Goal: Task Accomplishment & Management: Manage account settings

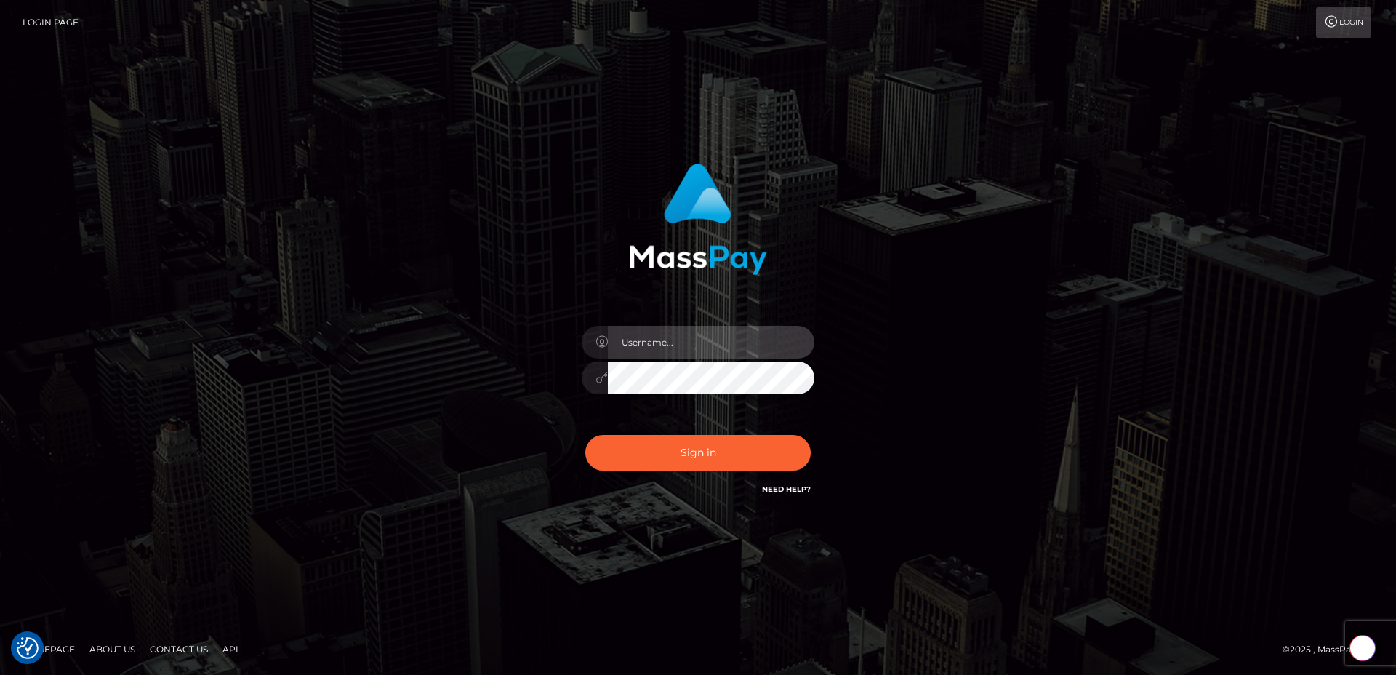
type input "egblue"
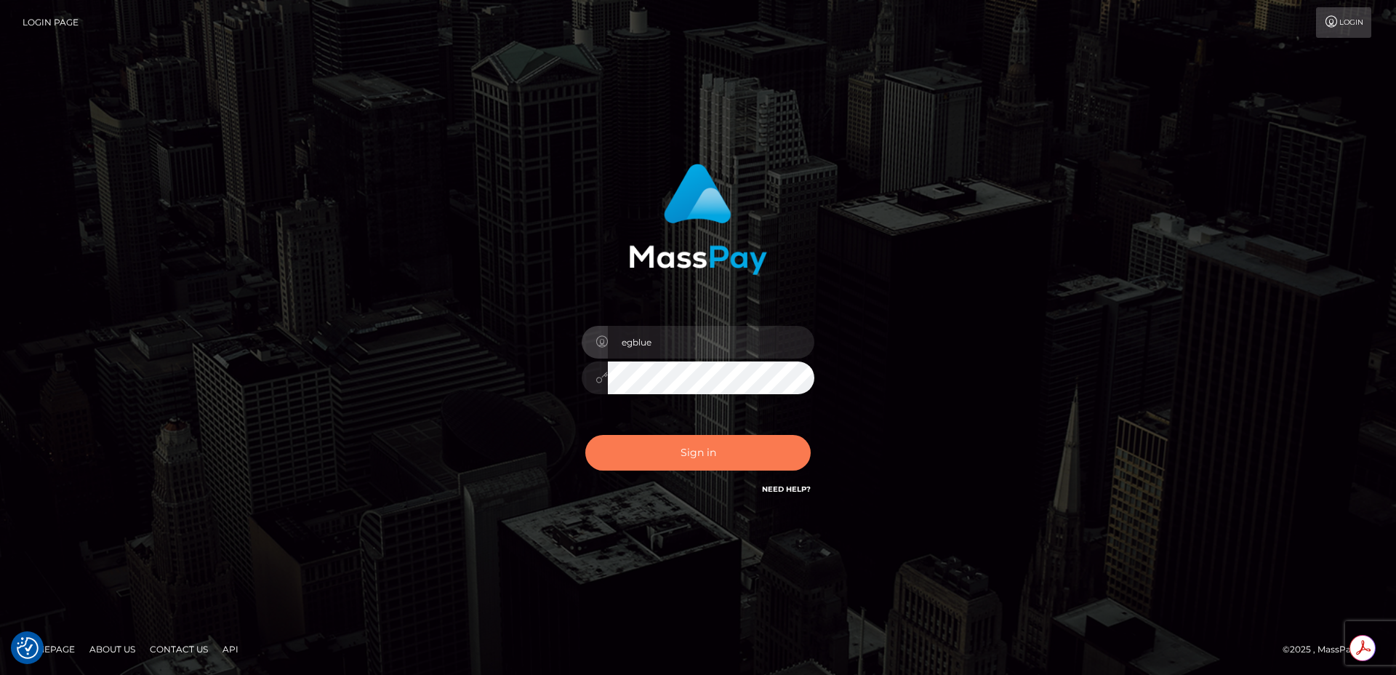
click at [680, 468] on button "Sign in" at bounding box center [697, 453] width 225 height 36
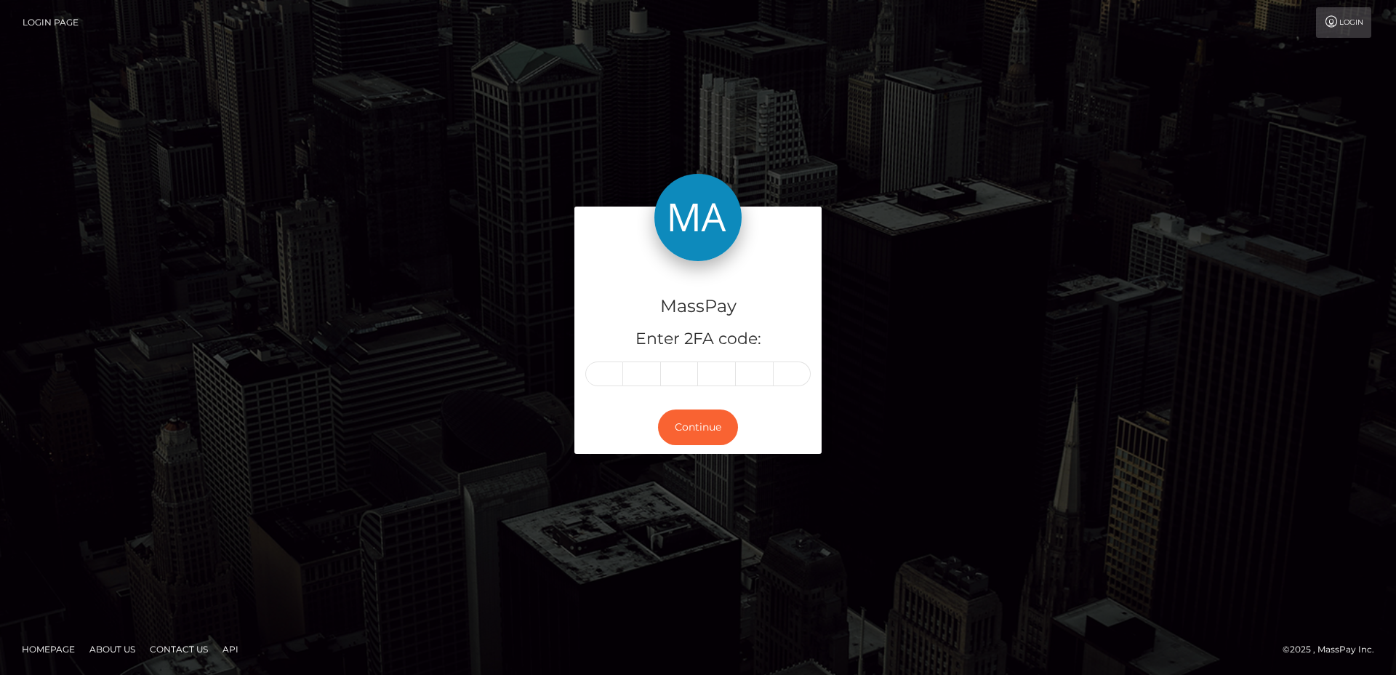
click at [611, 372] on input "text" at bounding box center [604, 373] width 38 height 25
type input "4"
type input "2"
type input "7"
type input "8"
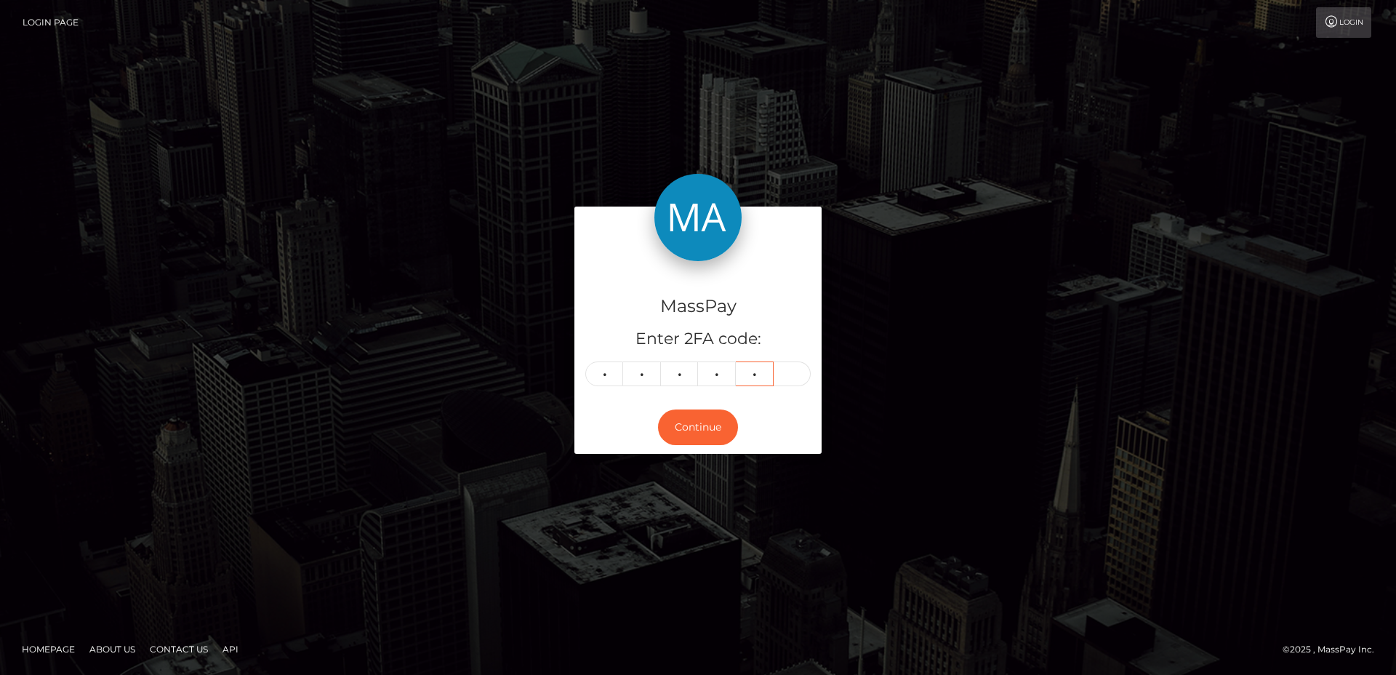
type input "7"
type input "0"
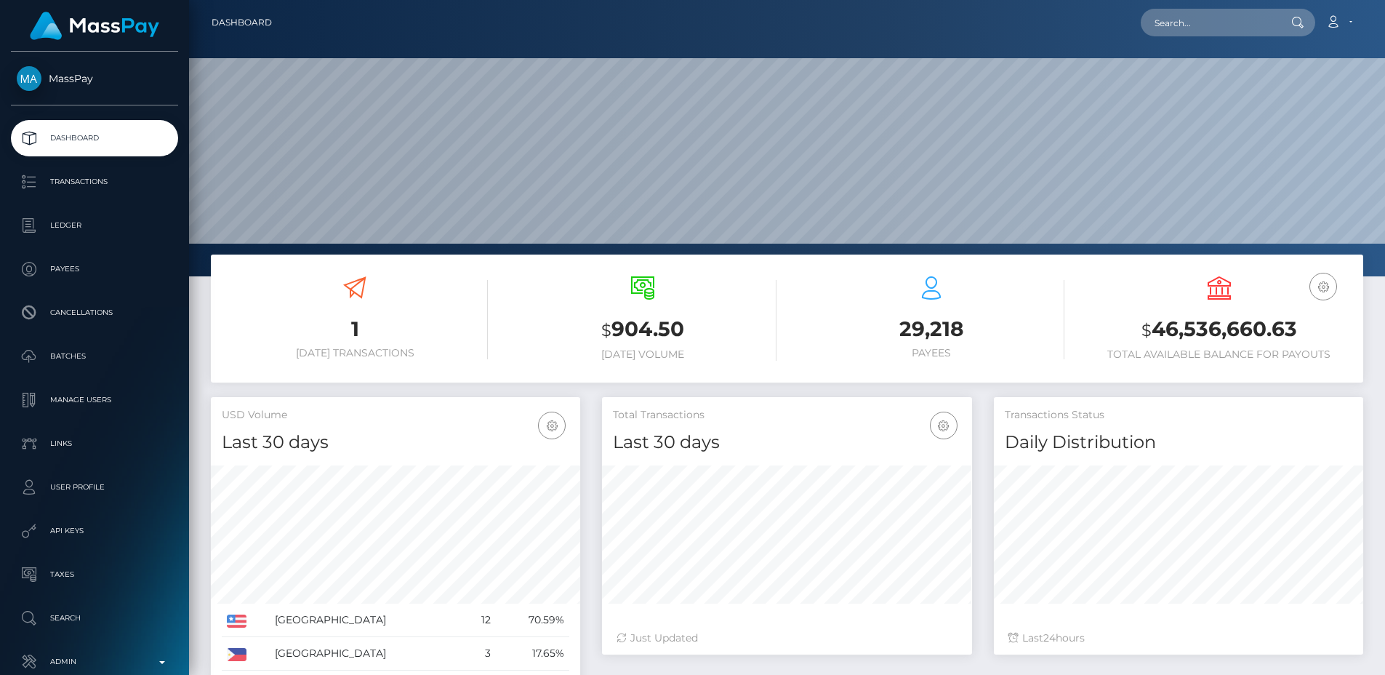
scroll to position [258, 370]
click at [107, 648] on link "Admin" at bounding box center [94, 661] width 167 height 36
click at [102, 413] on link "Manage Users" at bounding box center [94, 400] width 167 height 36
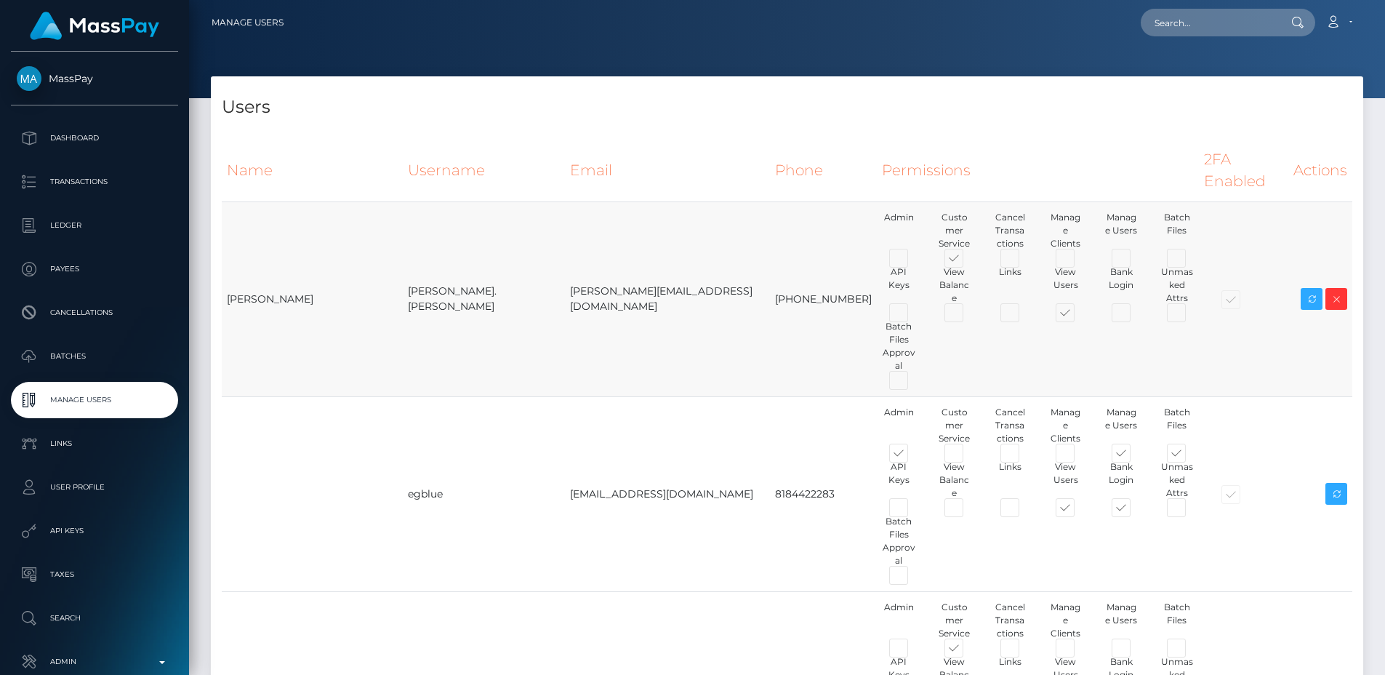
scroll to position [2358, 0]
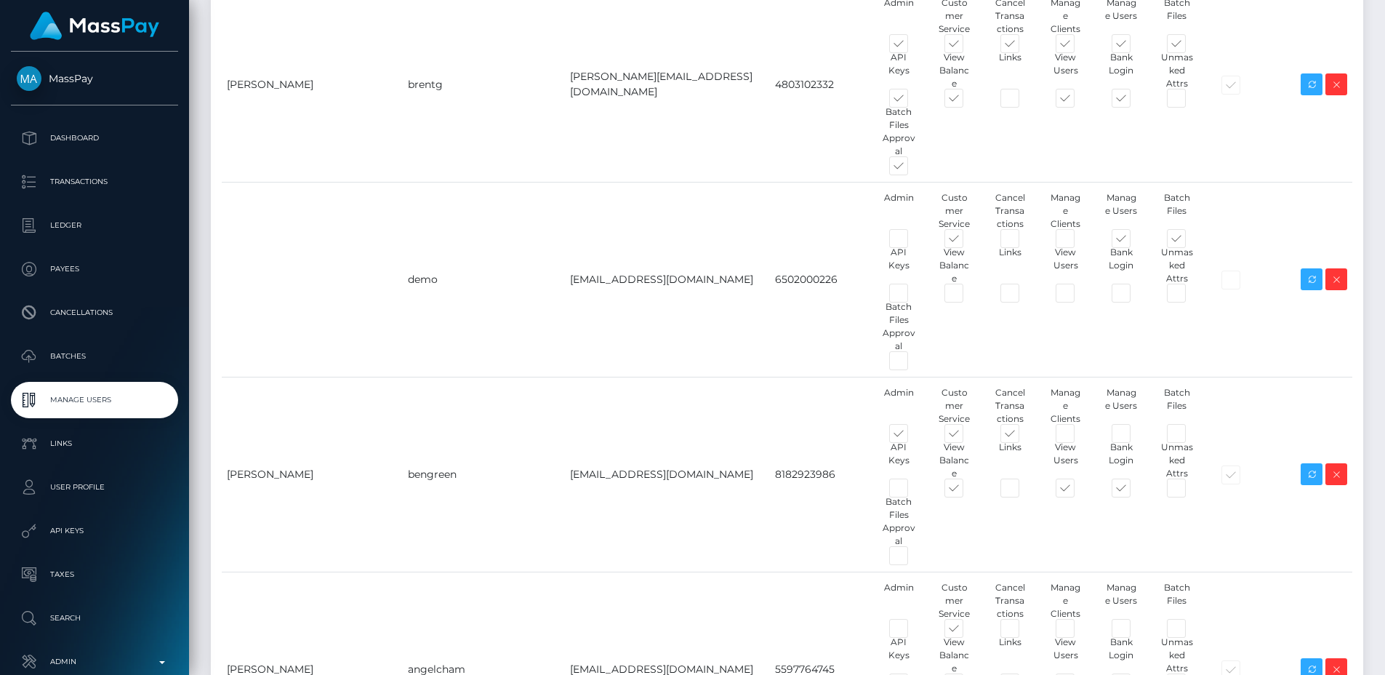
type input "egblue"
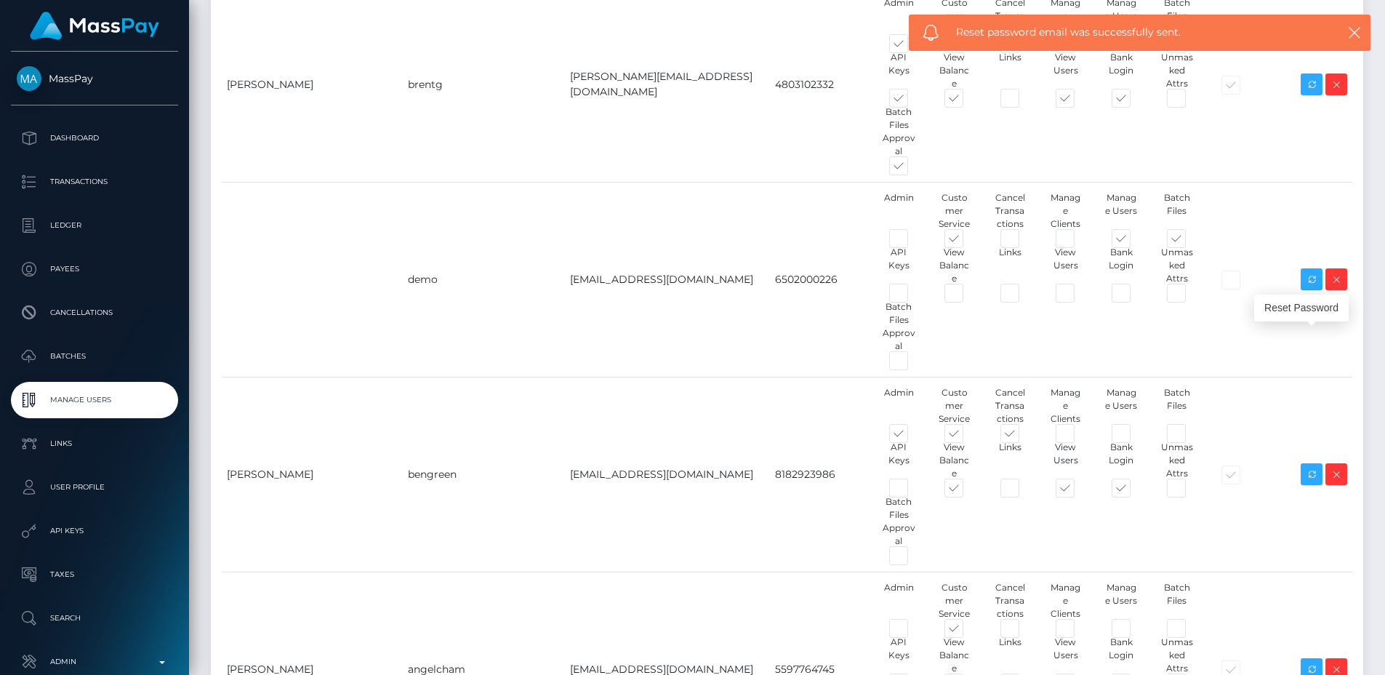
checkbox input "false"
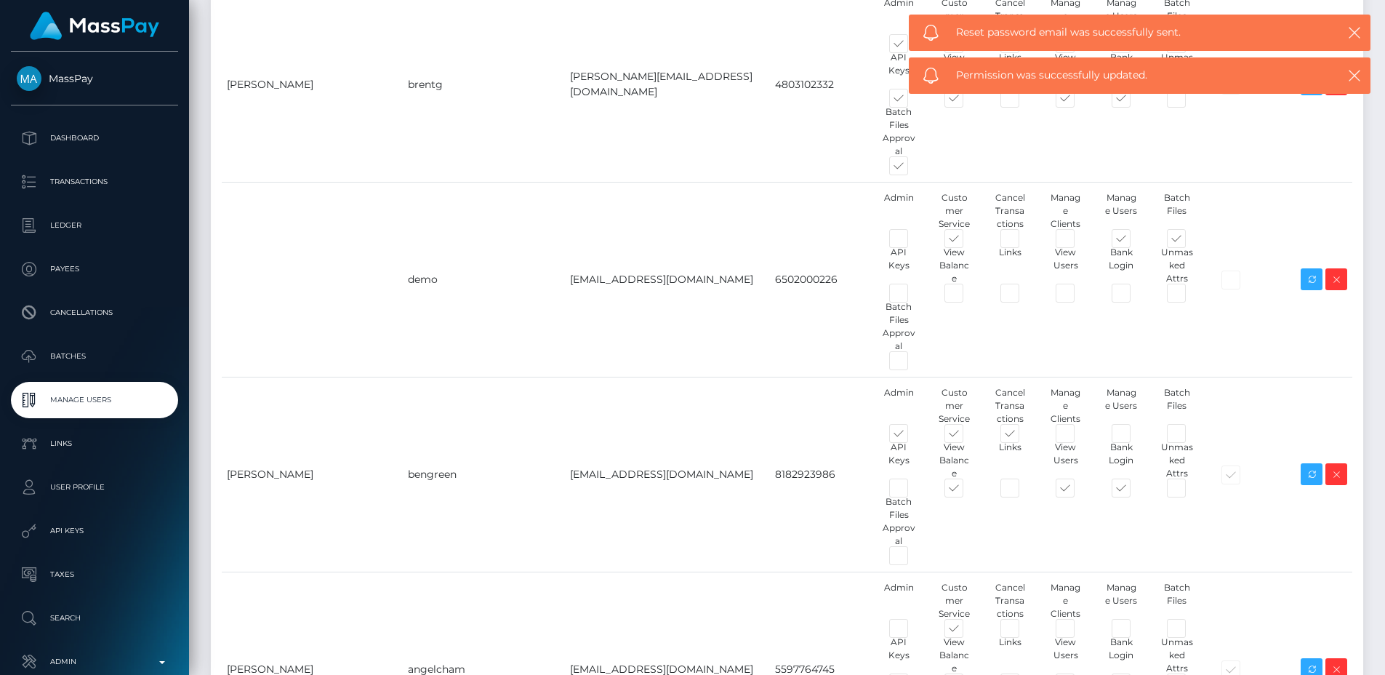
checkbox input "false"
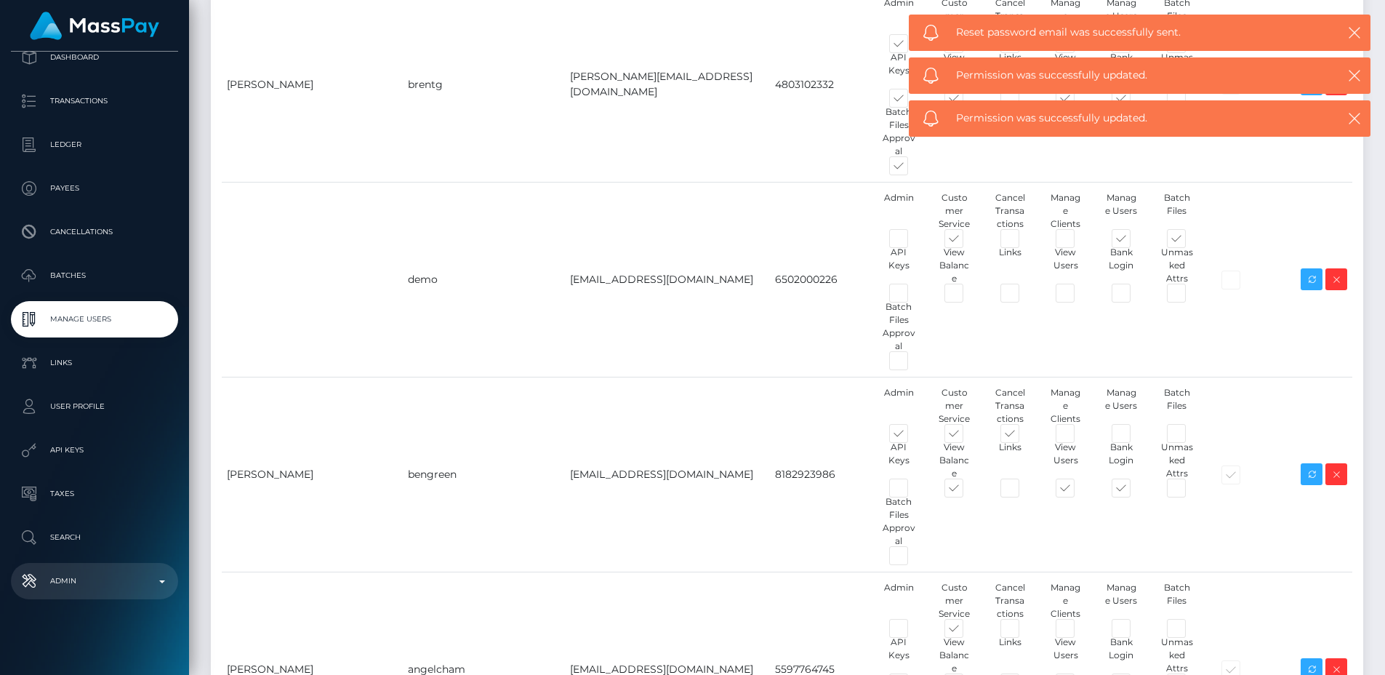
click at [124, 566] on link "Admin" at bounding box center [94, 581] width 167 height 36
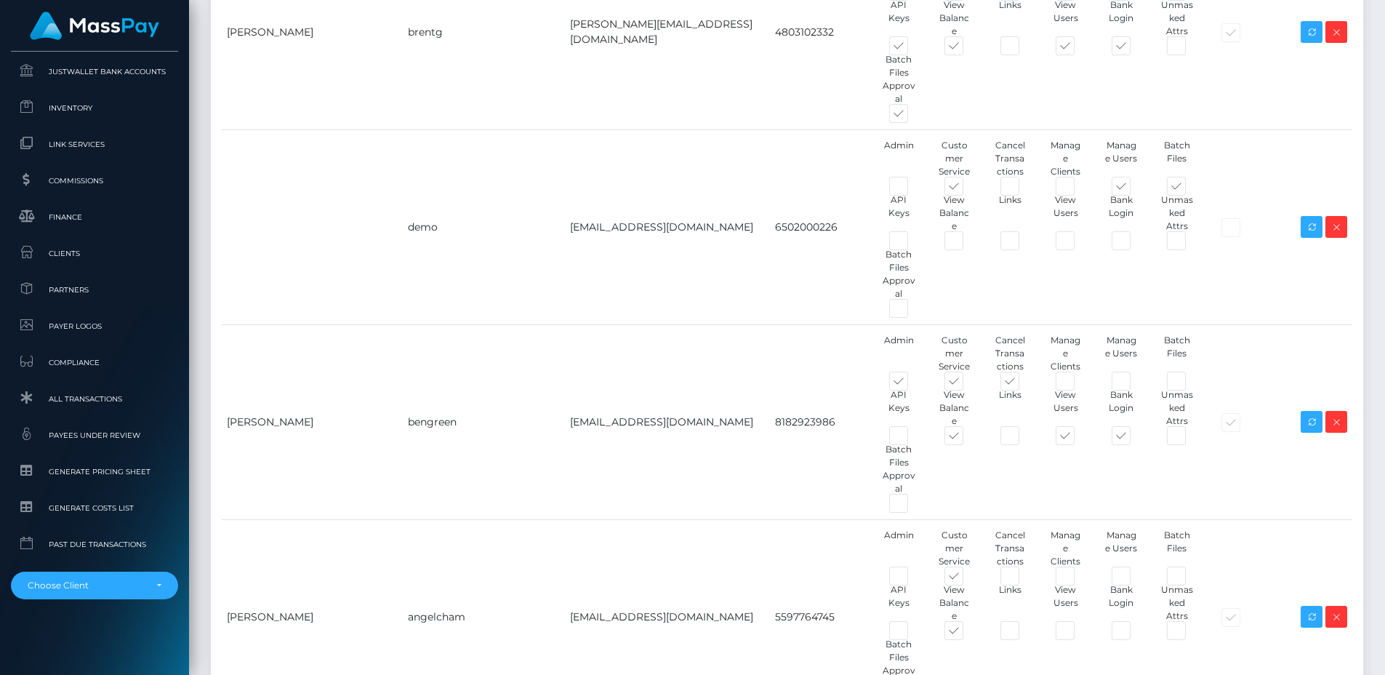
scroll to position [2389, 0]
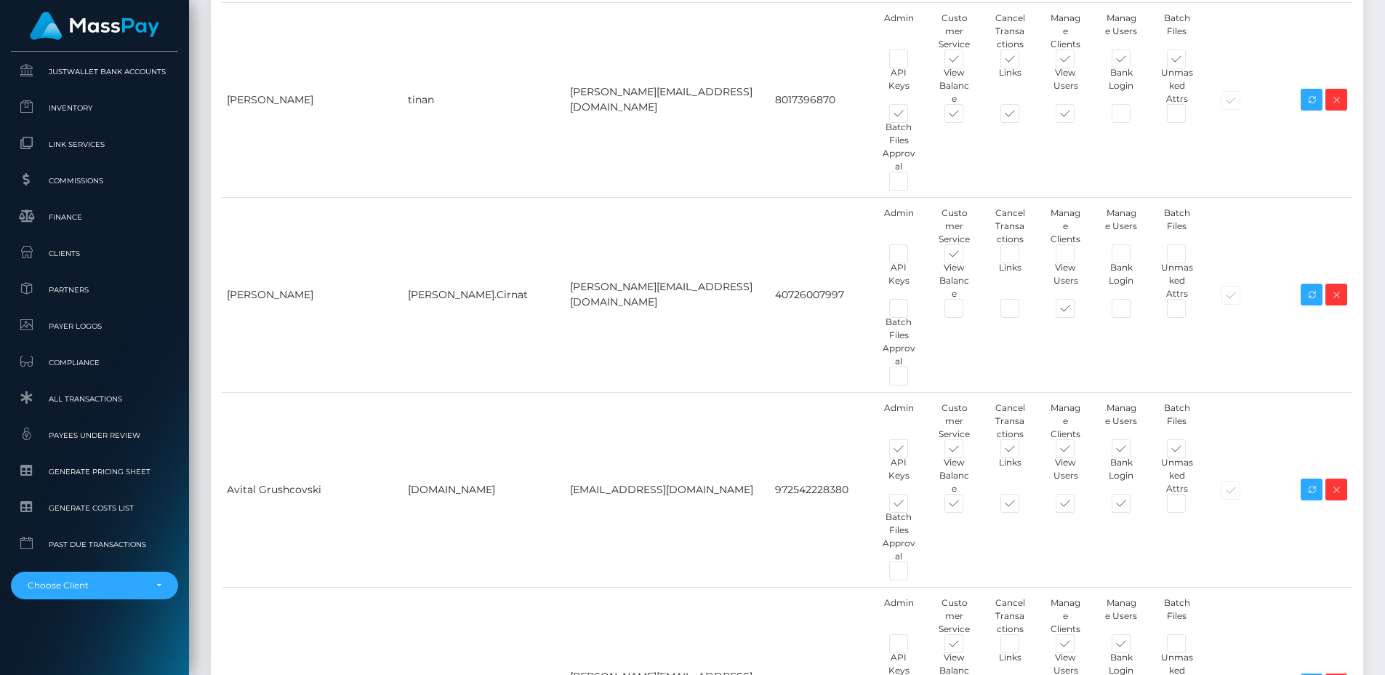
scroll to position [1517, 0]
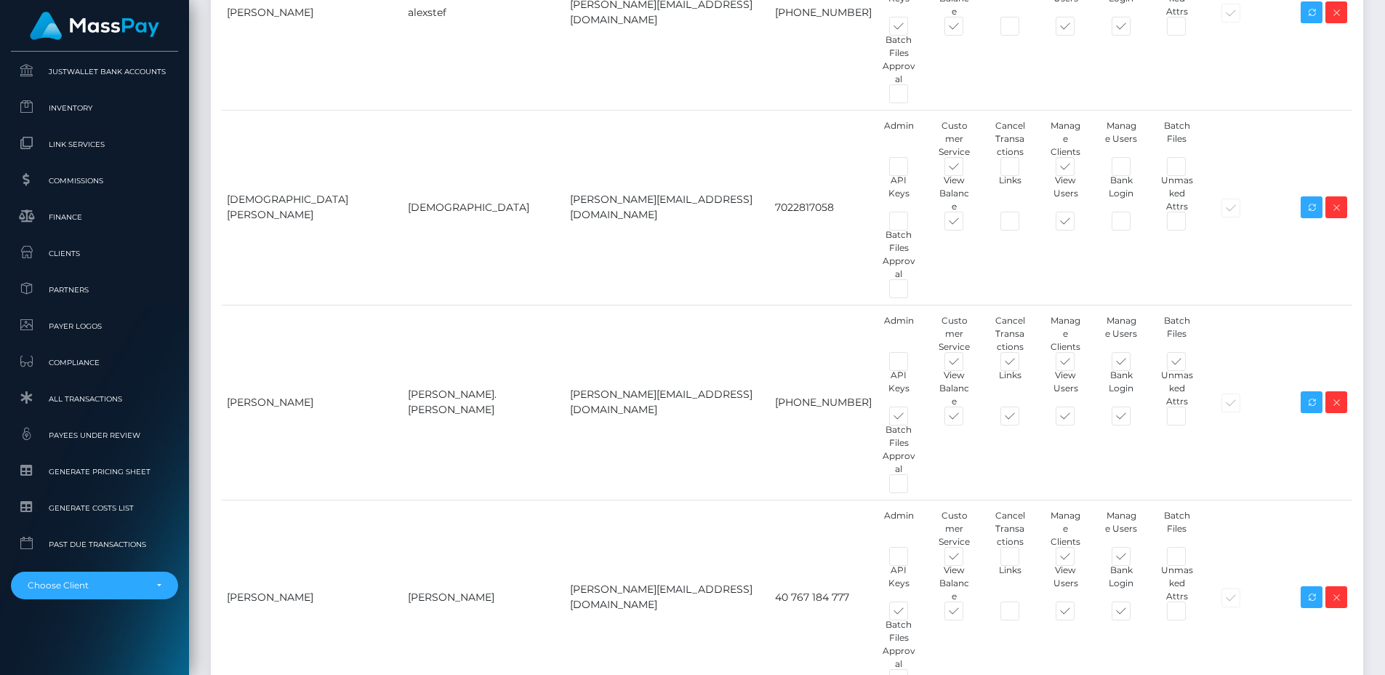
scroll to position [4001, 0]
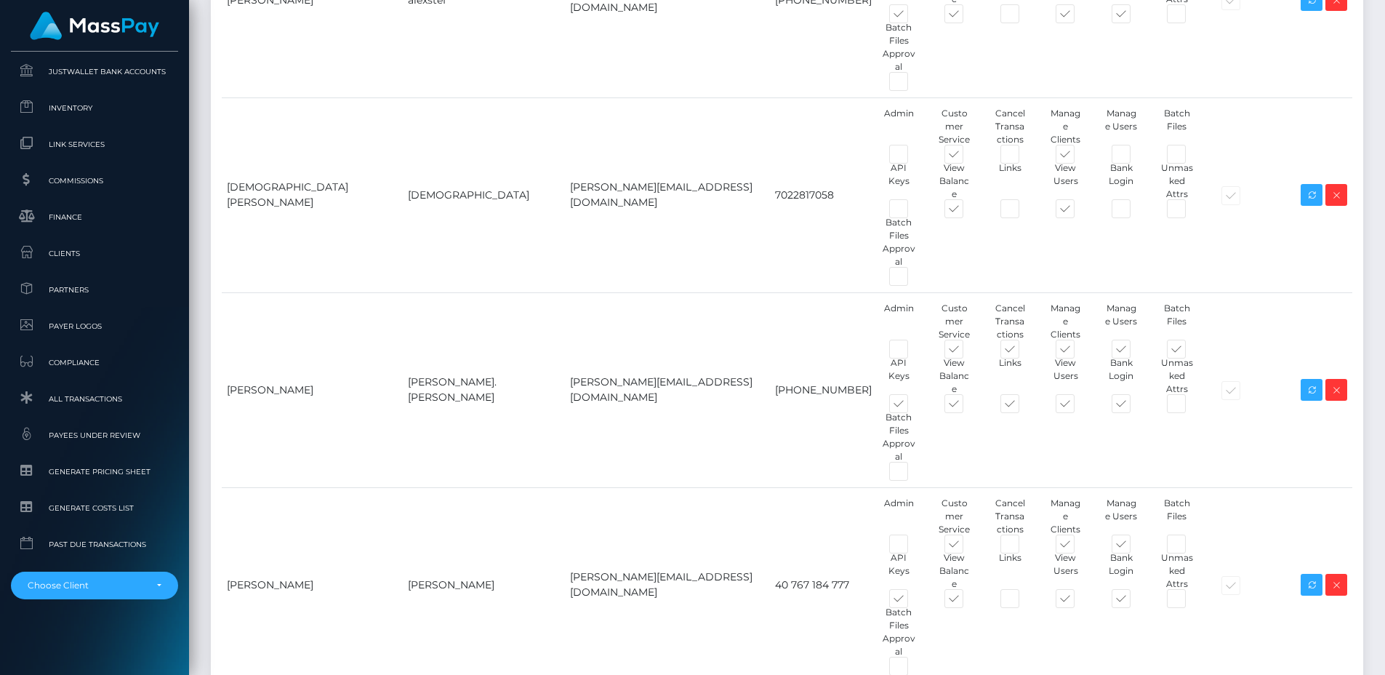
drag, startPoint x: 506, startPoint y: 404, endPoint x: 615, endPoint y: 401, distance: 109.1
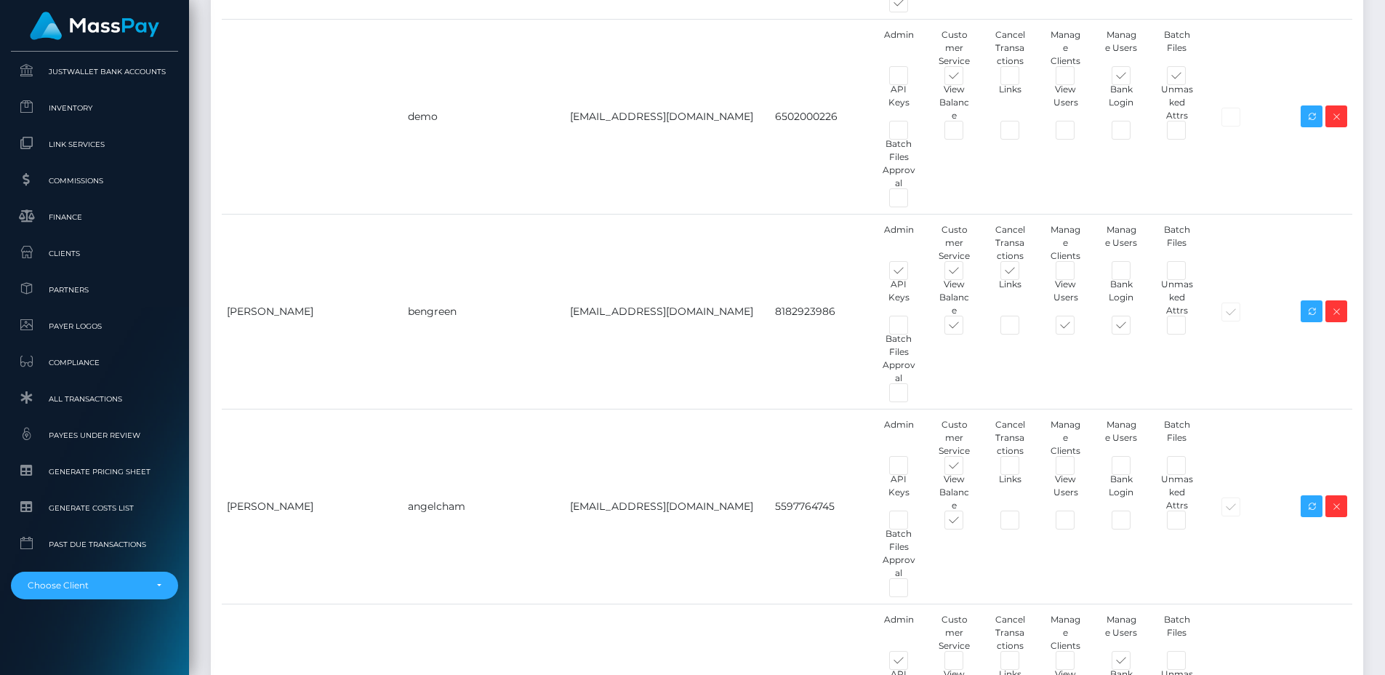
scroll to position [2486, 0]
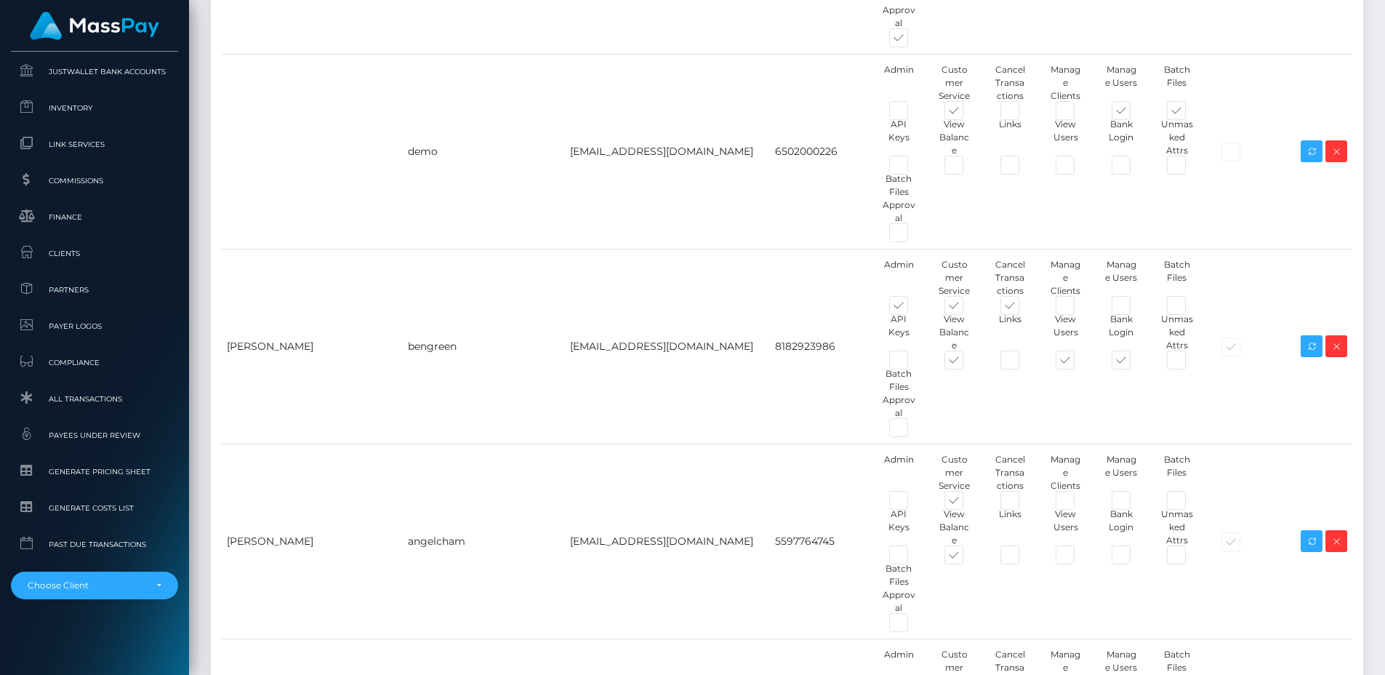
checkbox input "false"
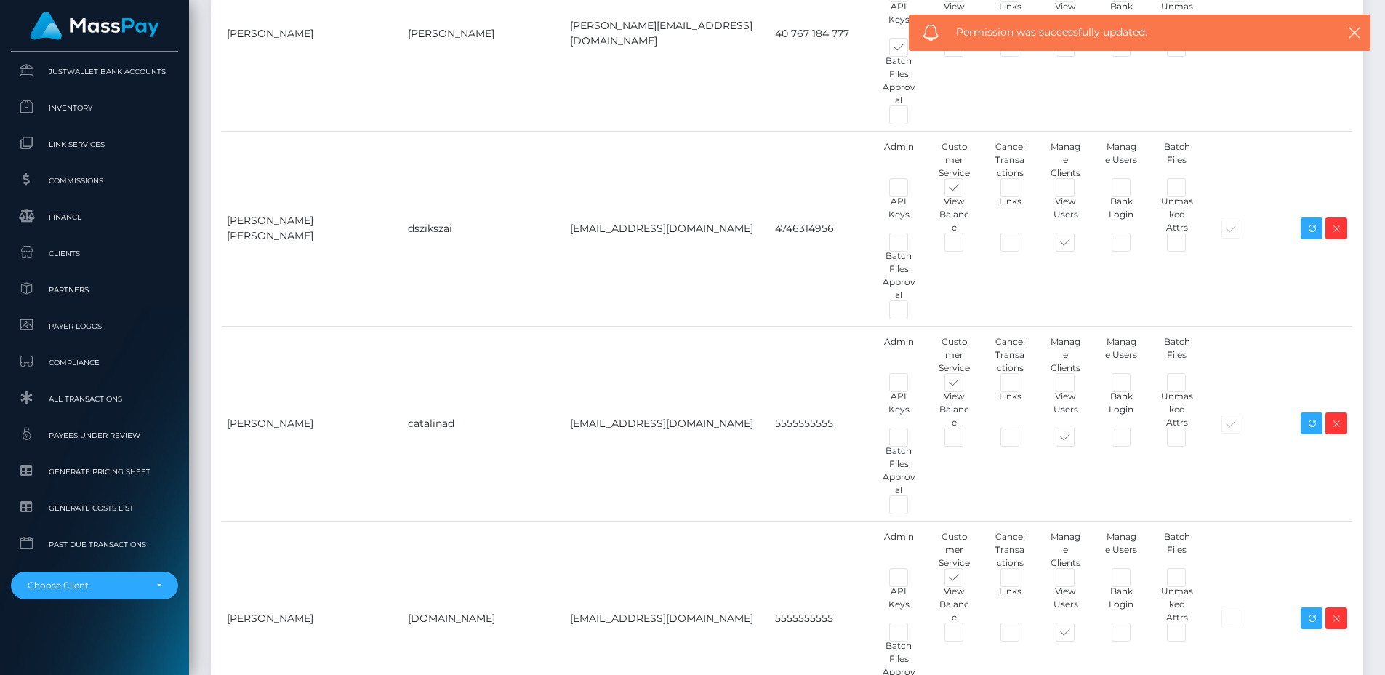
scroll to position [4559, 0]
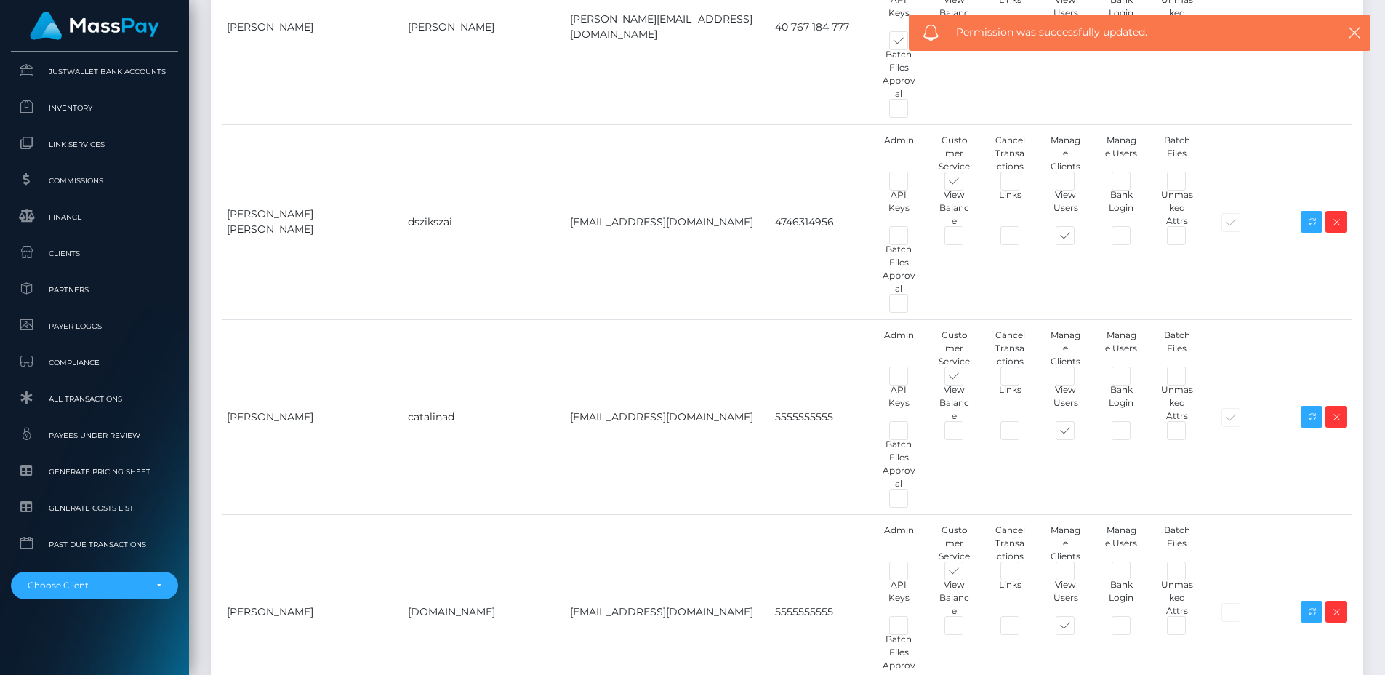
checkbox input "false"
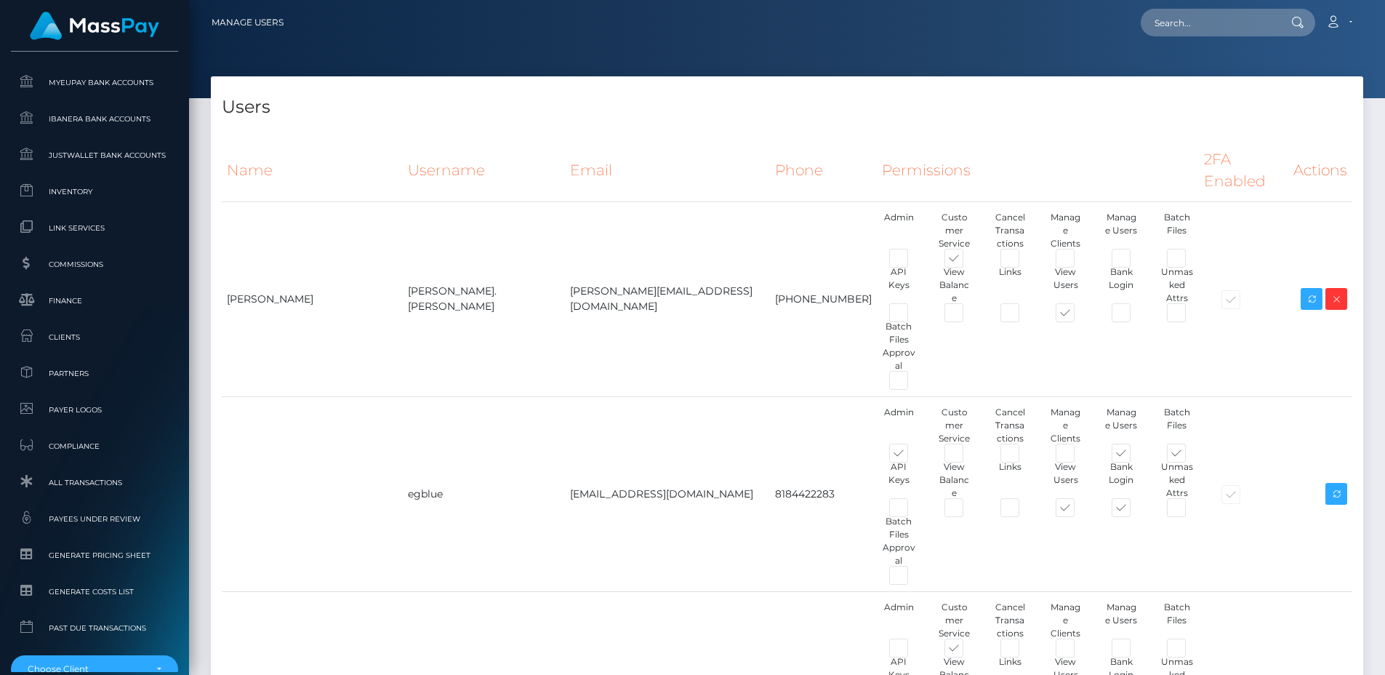
scroll to position [893, 0]
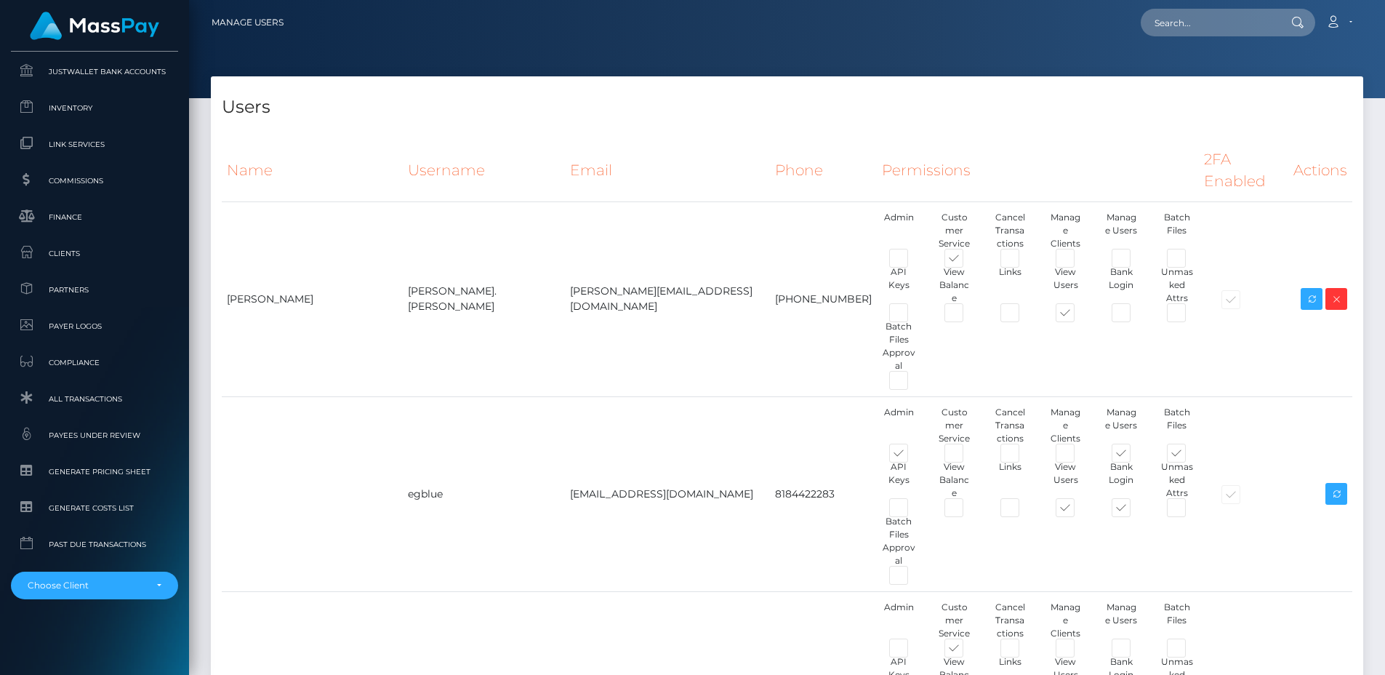
click at [942, 116] on h4 "Users" at bounding box center [787, 107] width 1131 height 25
click at [450, 49] on div at bounding box center [787, 49] width 1196 height 98
click at [1184, 25] on input "text" at bounding box center [1209, 23] width 137 height 28
paste input "pout_5eEYN8VsEUVPC"
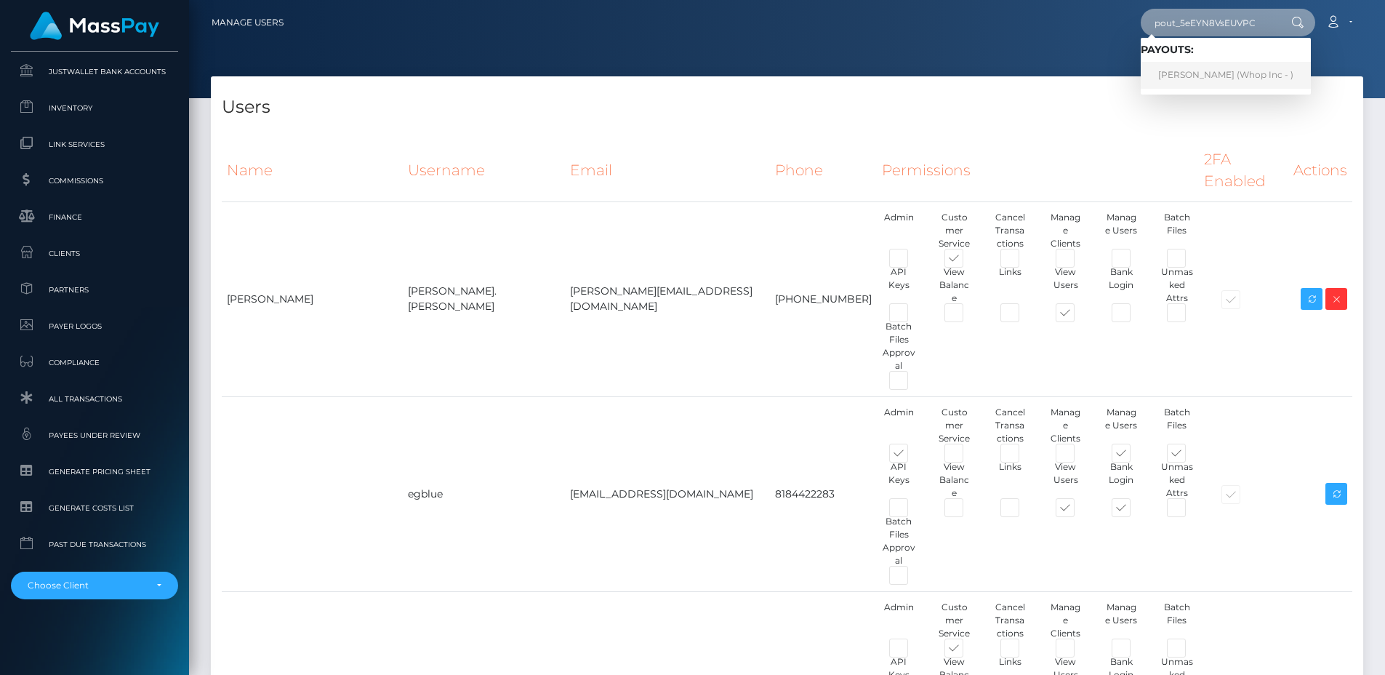
type input "pout_5eEYN8VsEUVPC"
click at [1181, 65] on link "OSHIDO CARL CHRISTIE (Whop Inc - )" at bounding box center [1226, 75] width 170 height 27
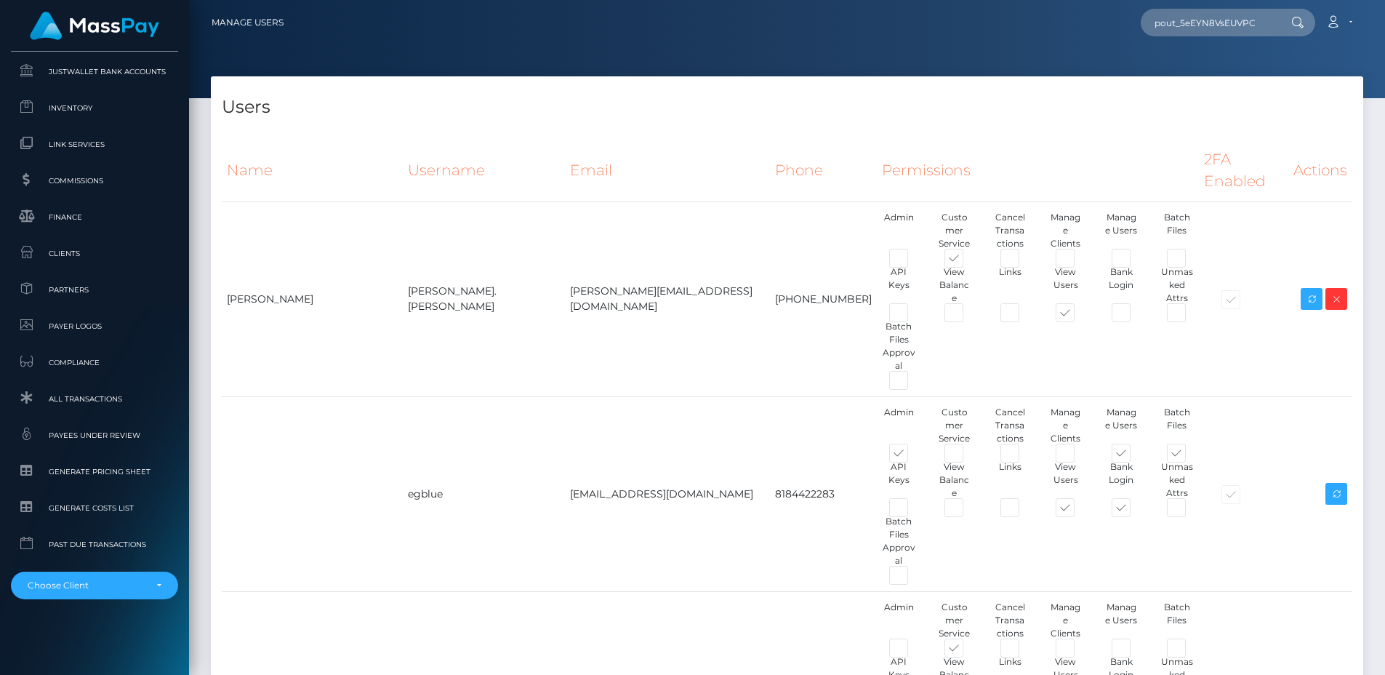
scroll to position [0, 0]
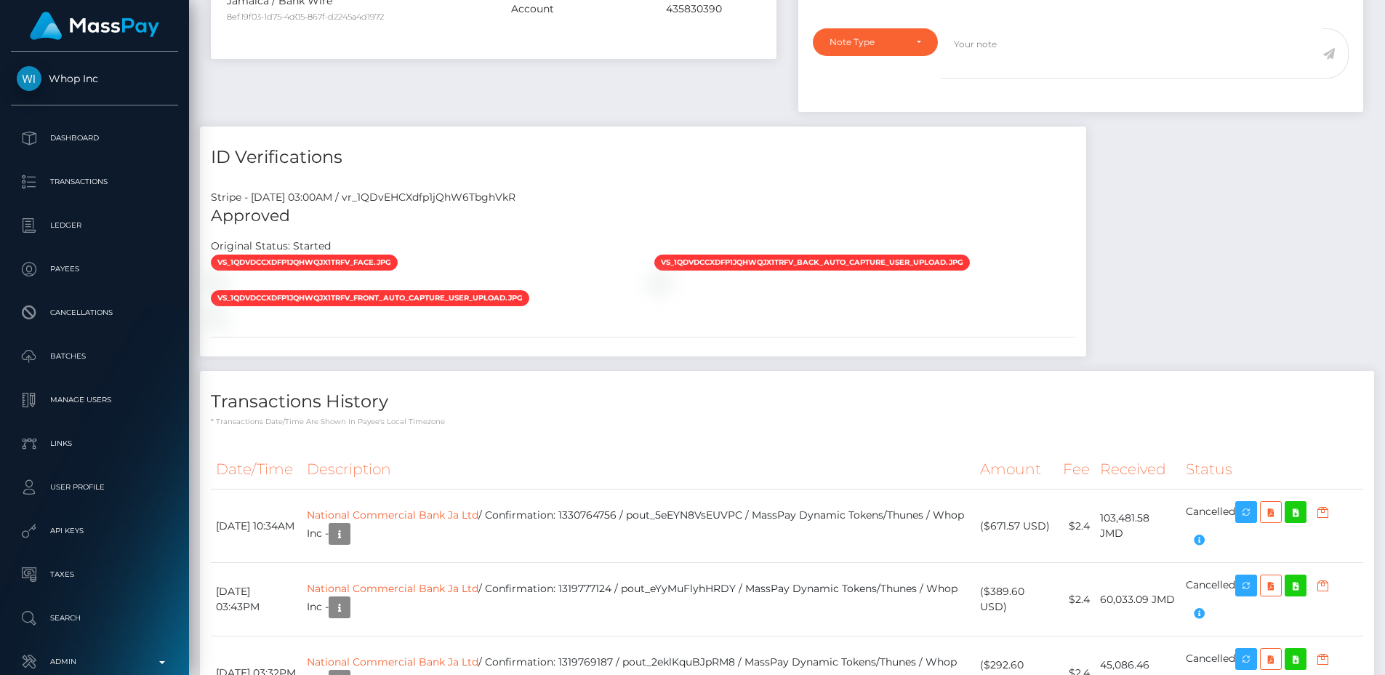
scroll to position [174, 370]
click at [476, 193] on div "Stripe - [DATE] 03:00AM / vr_1QDvEHCXdfp1jQhW6TbghVkR" at bounding box center [643, 197] width 886 height 15
copy div "vr_1QDvEHCXdfp1jQhW6TbghVkR"
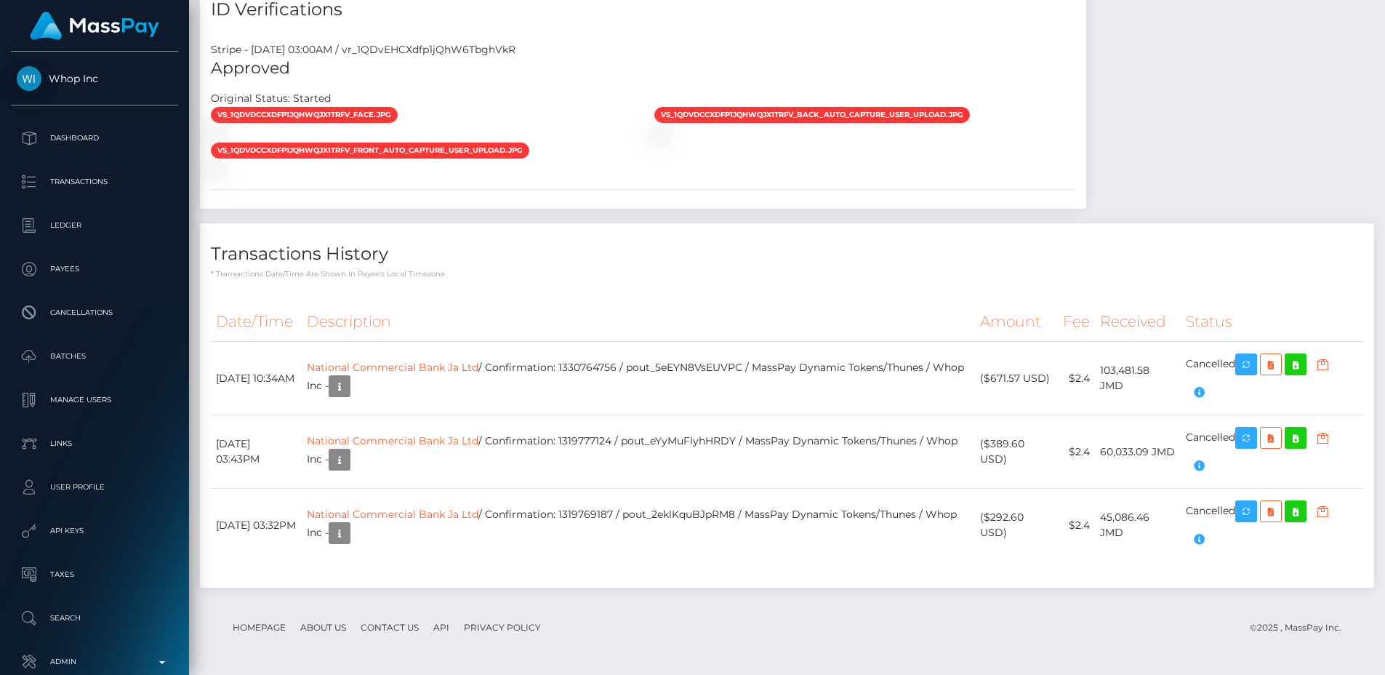
scroll to position [174, 370]
click at [687, 369] on td "National Commercial Bank Ja Ltd / Confirmation: 1330764756 / pout_5eEYN8VsEUVPC…" at bounding box center [638, 378] width 673 height 73
click at [601, 369] on td "National Commercial Bank Ja Ltd / Confirmation: 1330764756 / pout_5eEYN8VsEUVPC…" at bounding box center [638, 378] width 673 height 73
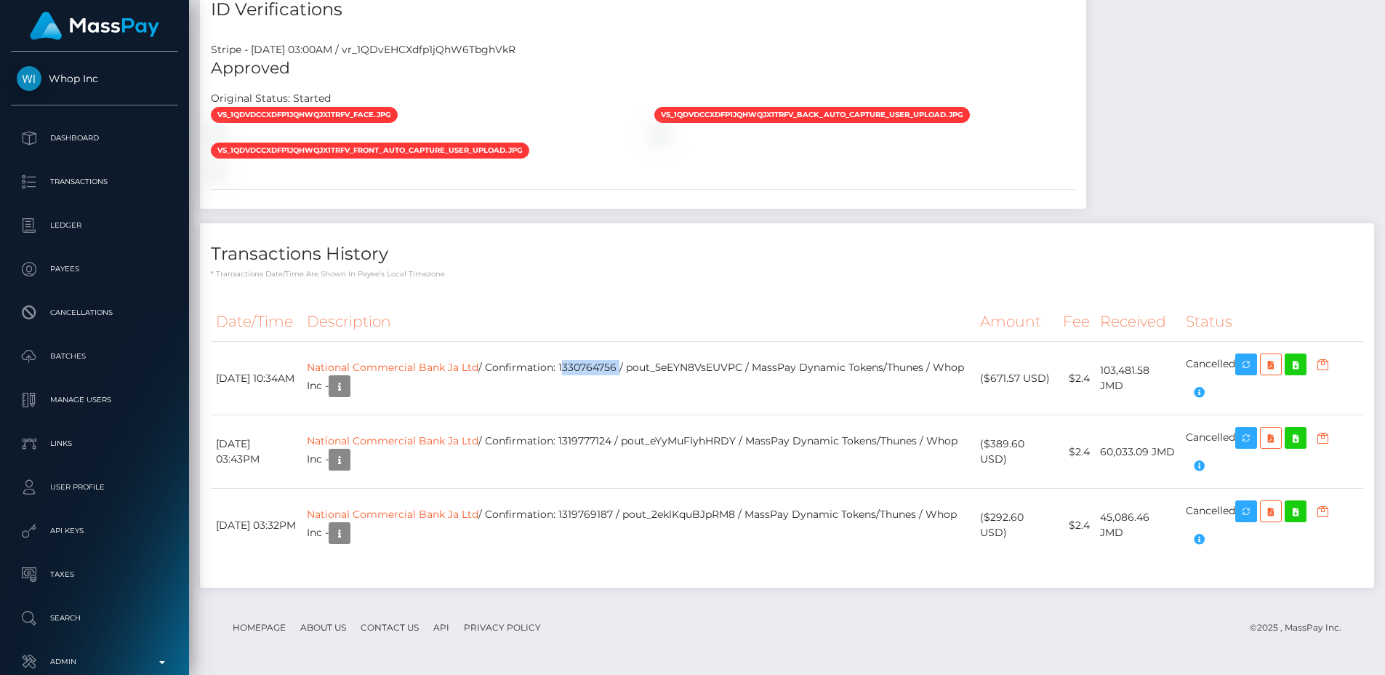
copy td "1330764756"
click at [998, 236] on div "Transactions History * Transactions date/time are shown in payee's local timezo…" at bounding box center [787, 251] width 1174 height 56
click at [713, 266] on h4 "Transactions History" at bounding box center [787, 253] width 1152 height 25
click at [668, 157] on div "vs_1QDvDCCXdfp1jQhWqjX1tRFV_face.jpg" at bounding box center [643, 141] width 886 height 71
click at [127, 665] on p "Admin" at bounding box center [95, 662] width 156 height 22
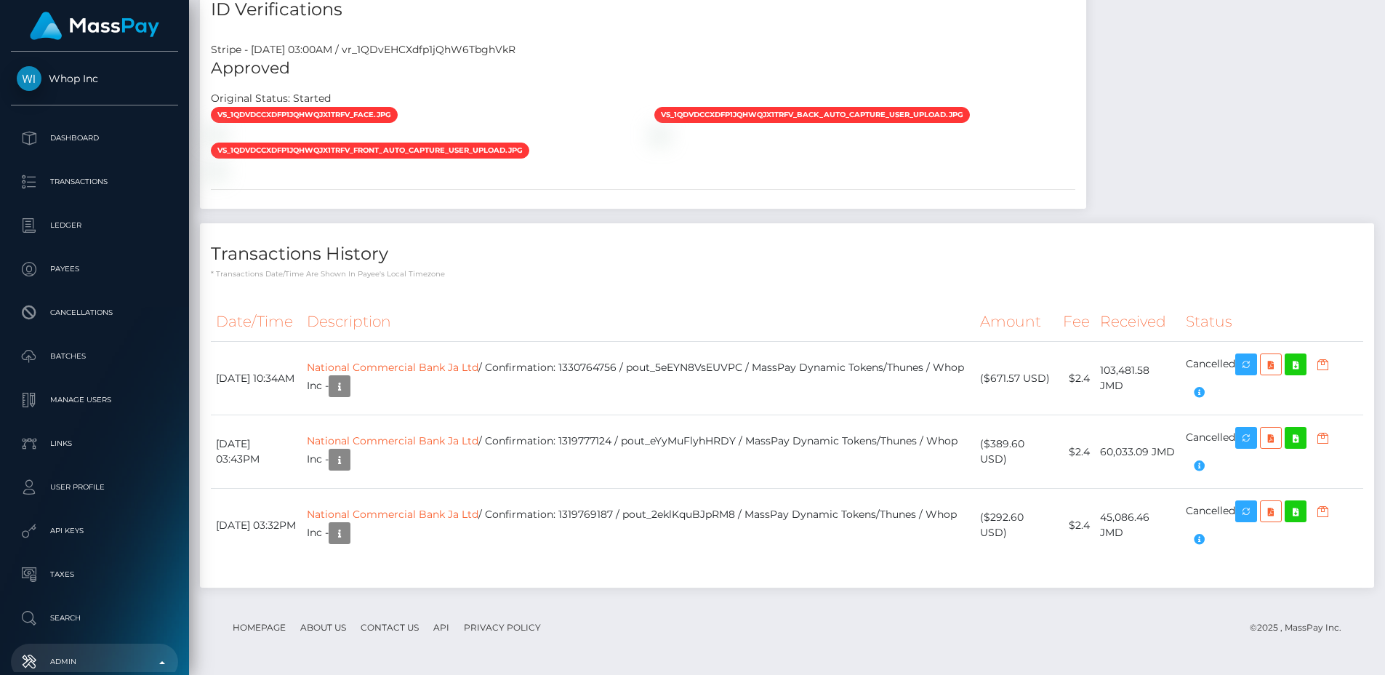
scroll to position [893, 0]
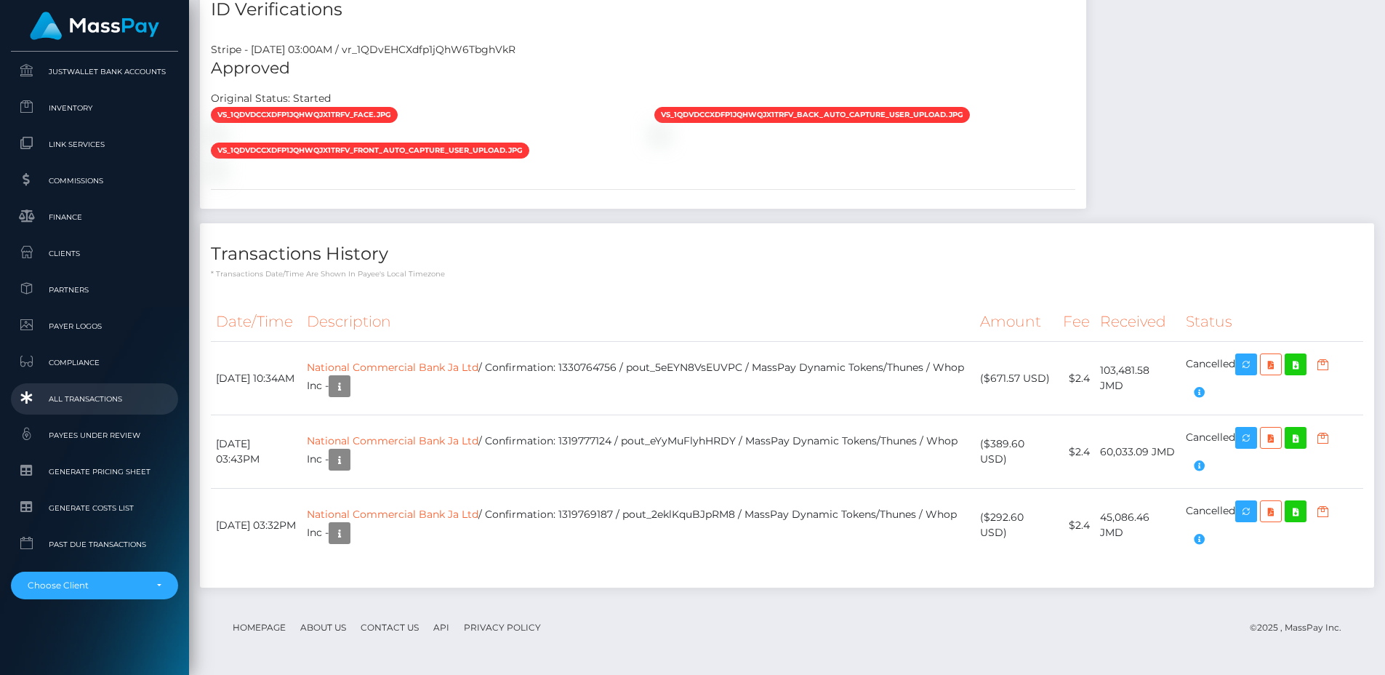
click at [94, 406] on span "All Transactions" at bounding box center [95, 398] width 156 height 17
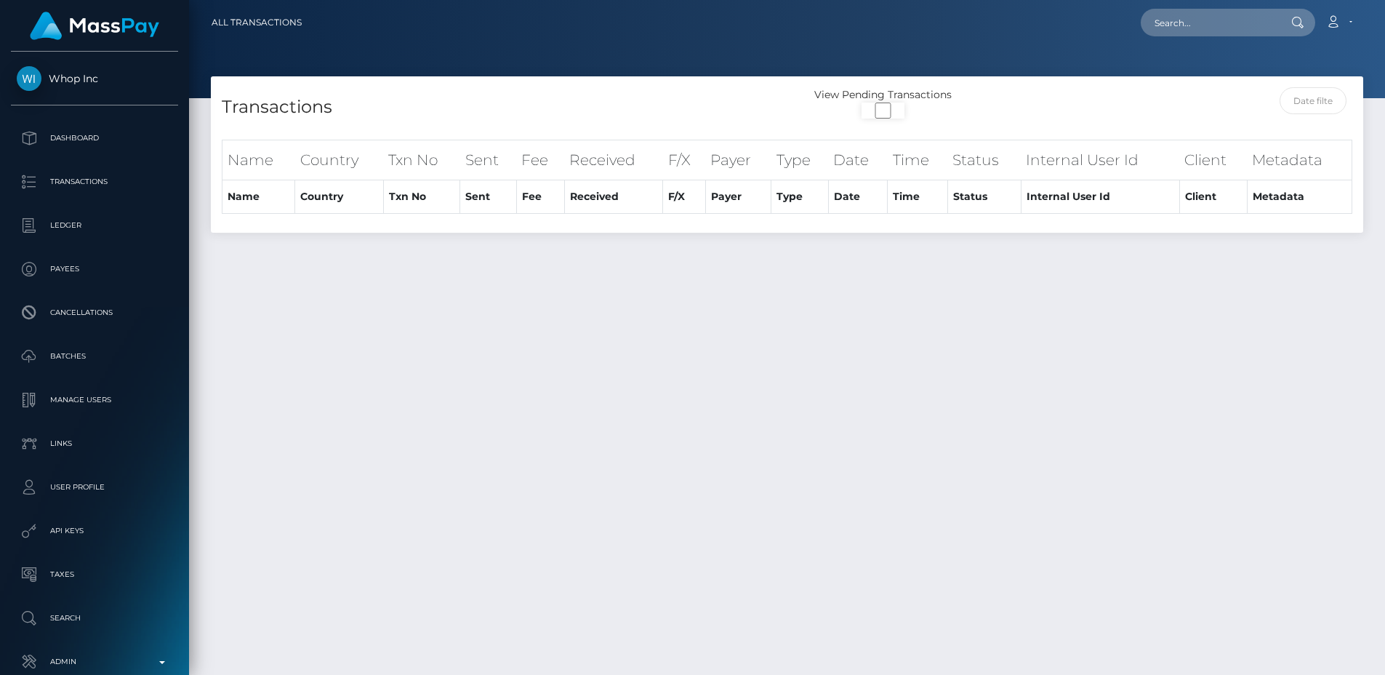
select select
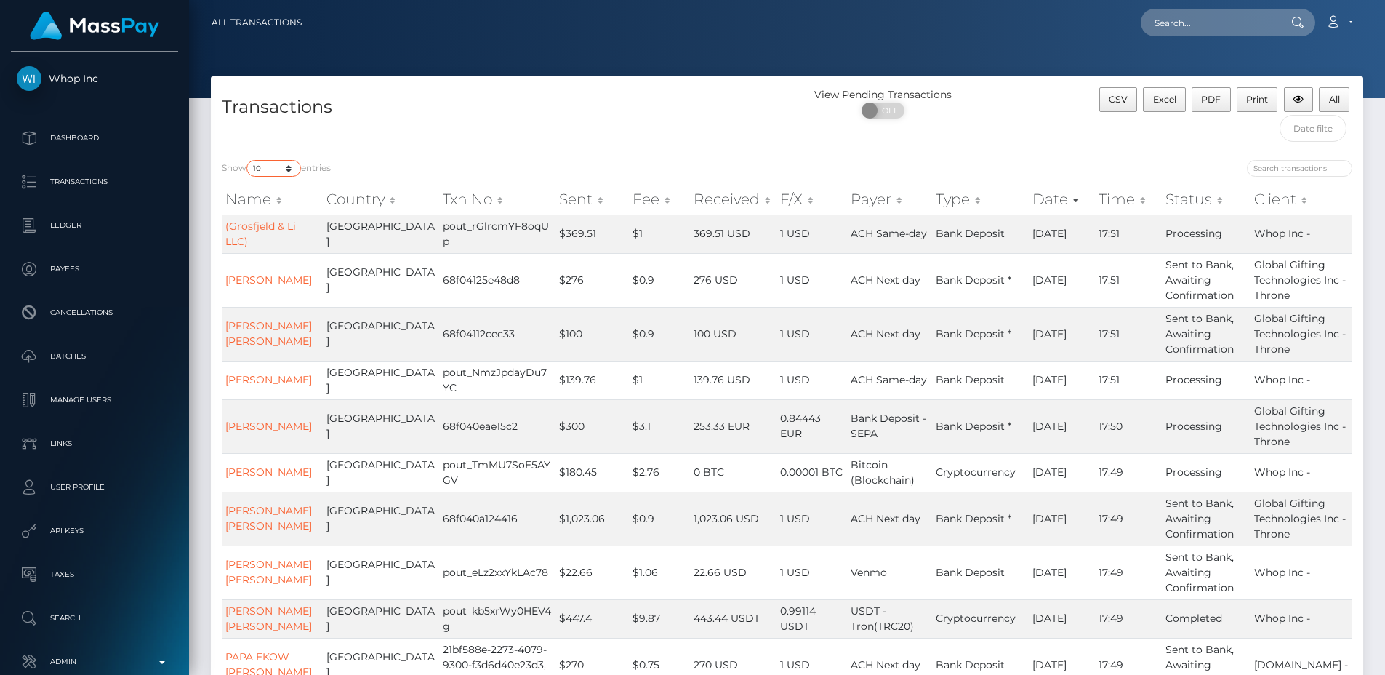
click at [262, 168] on select "10 25 50 100 250 500 1,000 3,500 All" at bounding box center [273, 168] width 55 height 17
select select "250"
click at [248, 160] on select "10 25 50 100 250 500 1,000 3,500 All" at bounding box center [273, 168] width 55 height 17
click at [393, 151] on div "Show 10 25 50 100 250 500 1,000 3,500 All entries Name Country Txn No Sent Fee …" at bounding box center [787, 450] width 1152 height 602
click at [575, 84] on div "Transactions View Pending Transactions ON OFF CSV Excel PDF Print All" at bounding box center [787, 112] width 1152 height 73
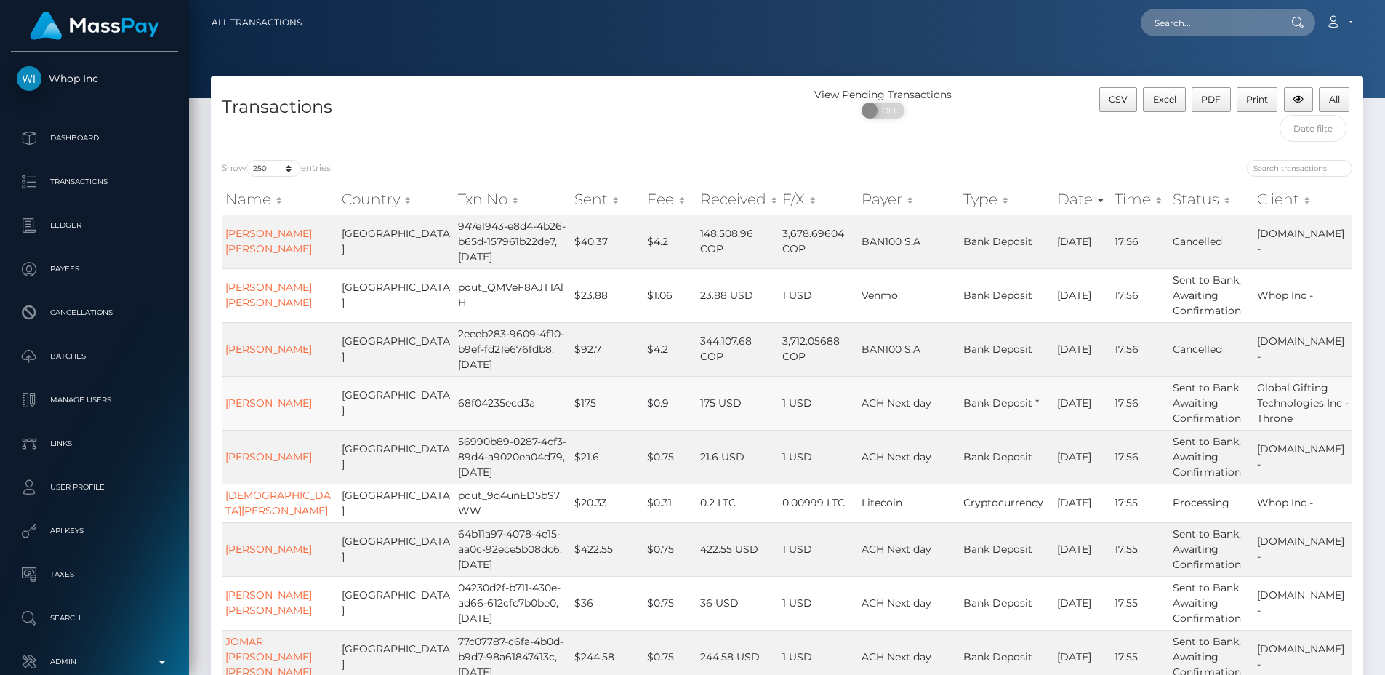
click at [643, 430] on td "$0.9" at bounding box center [669, 403] width 53 height 54
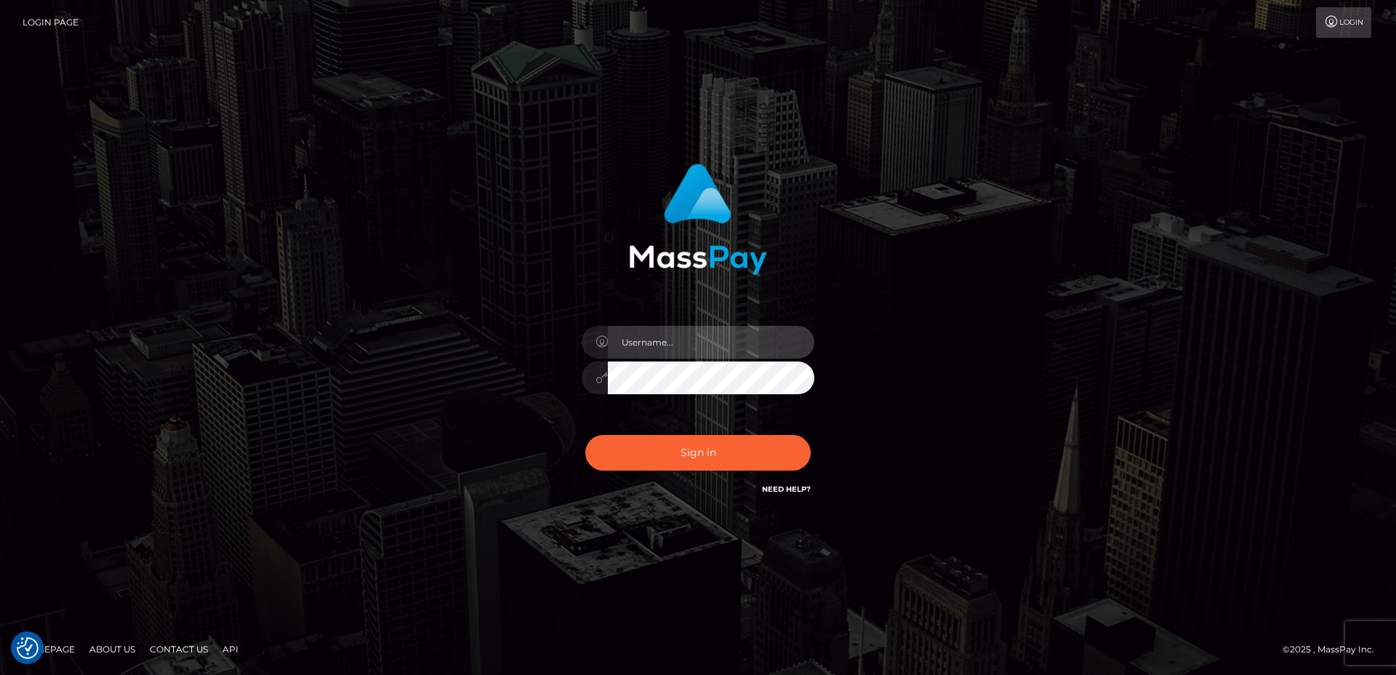
type input "egblue"
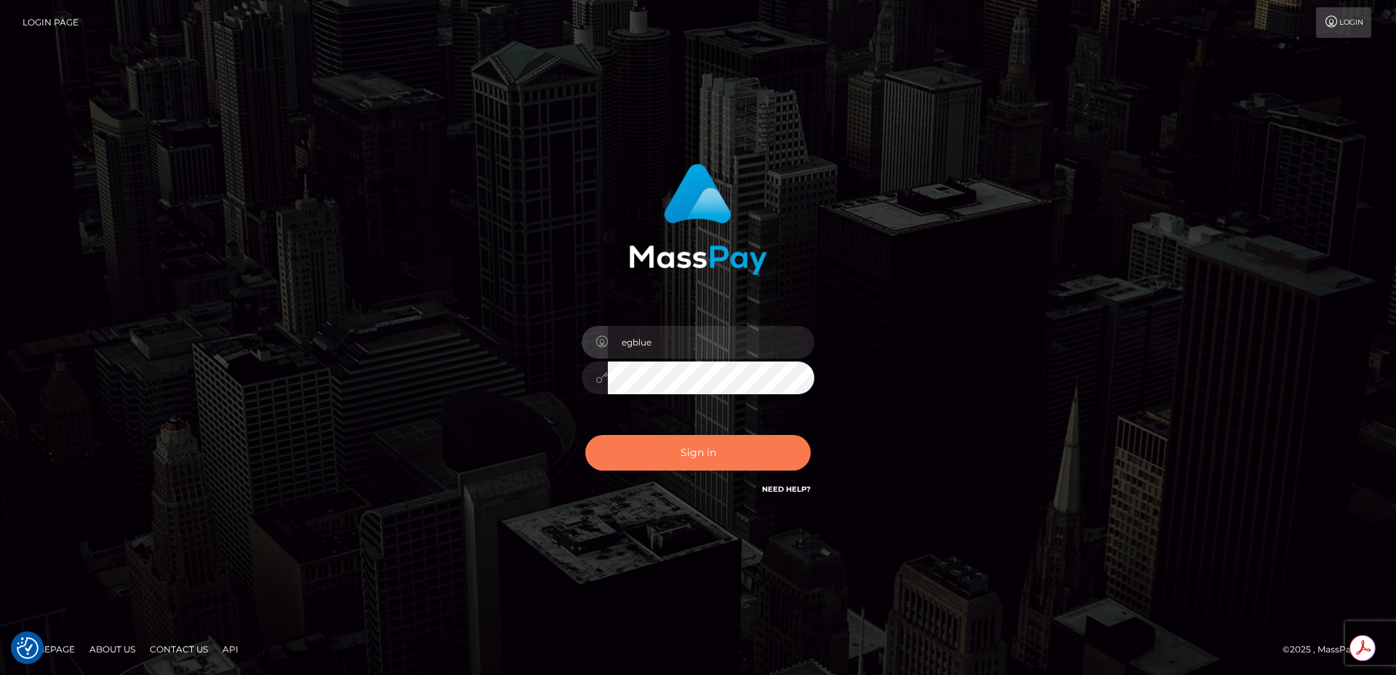
click at [689, 446] on button "Sign in" at bounding box center [697, 453] width 225 height 36
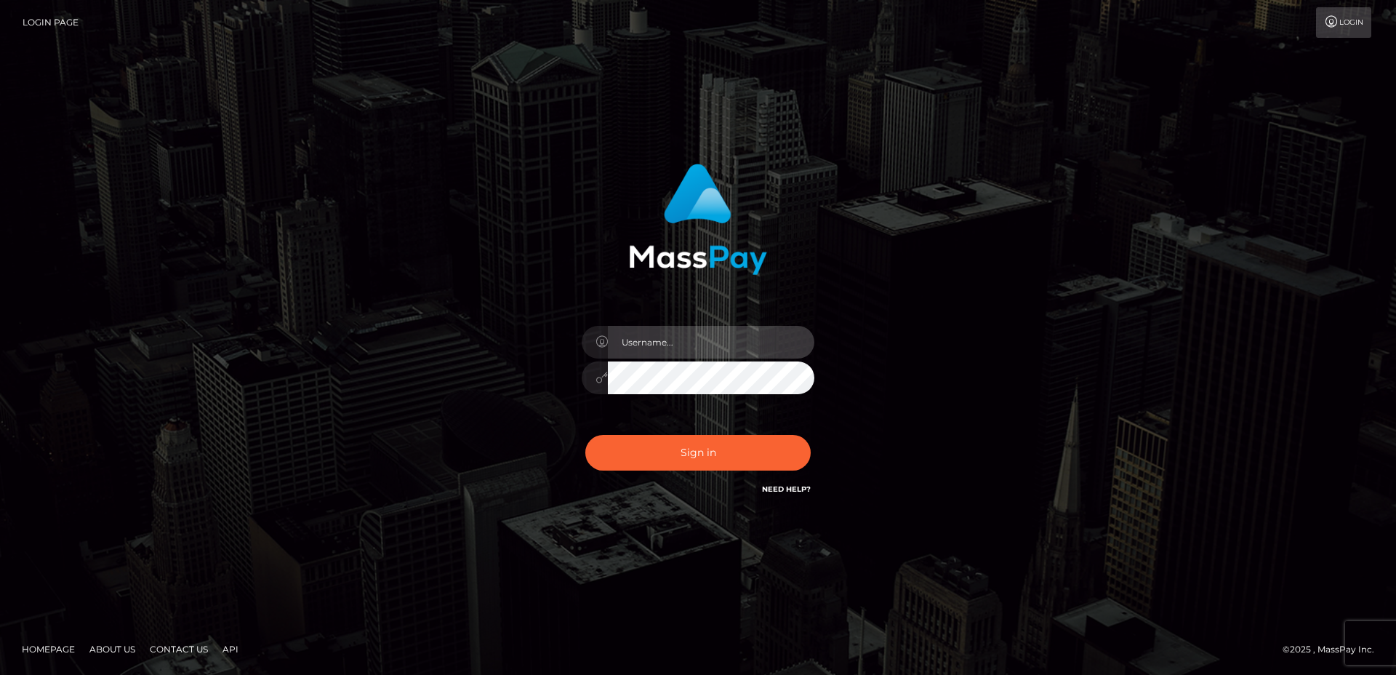
type input "egblue"
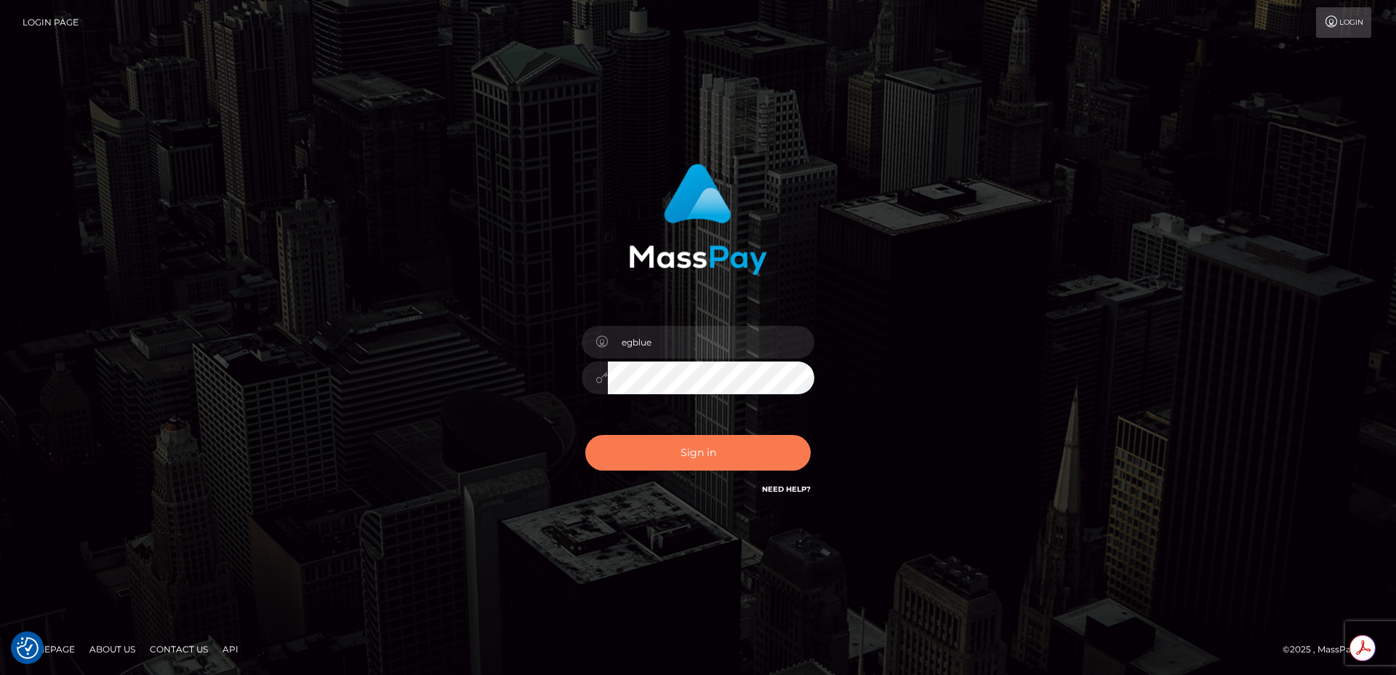
click at [678, 465] on button "Sign in" at bounding box center [697, 453] width 225 height 36
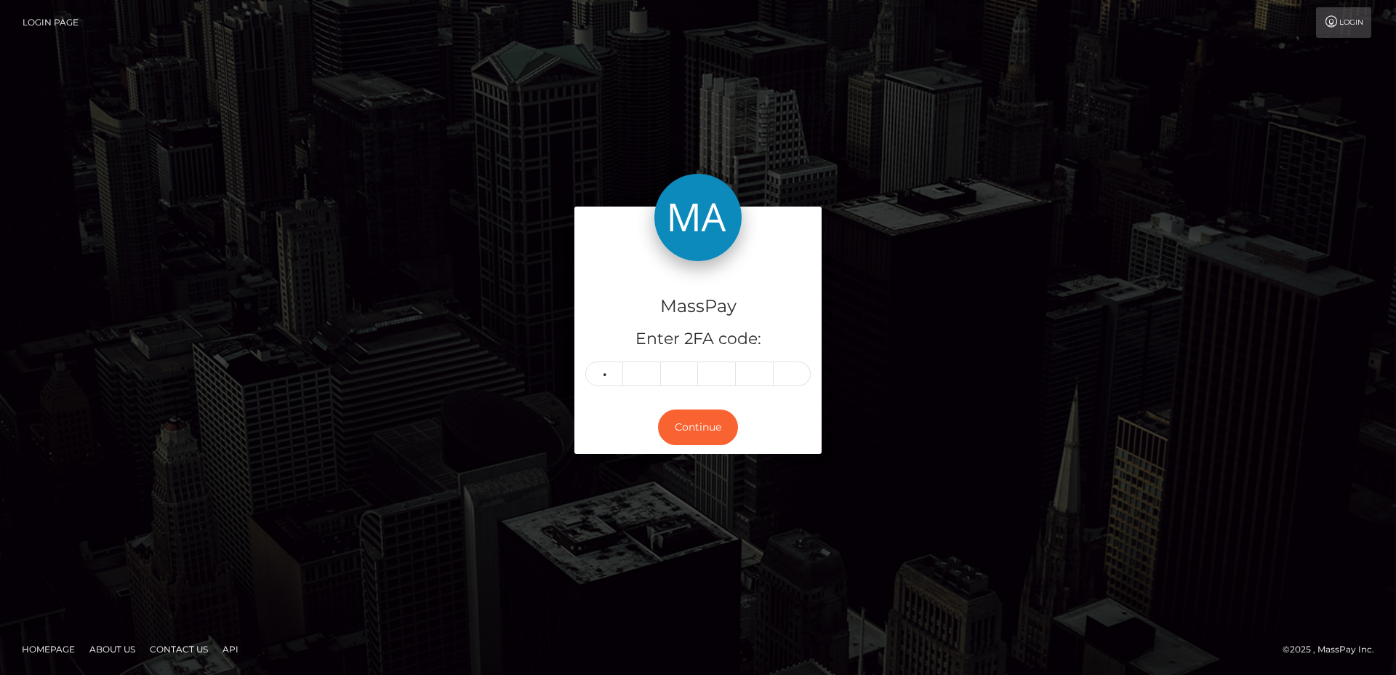
type input "3"
type input "2"
type input "7"
type input "4"
type input "1"
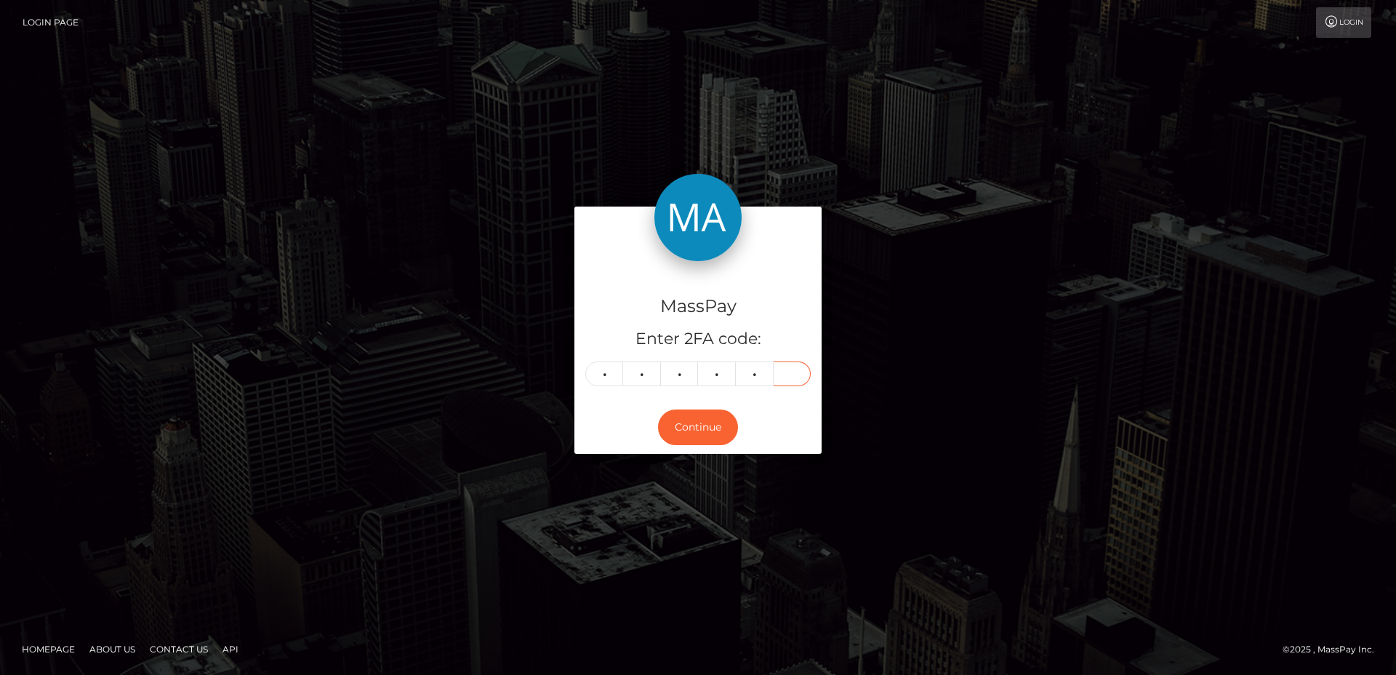
type input "6"
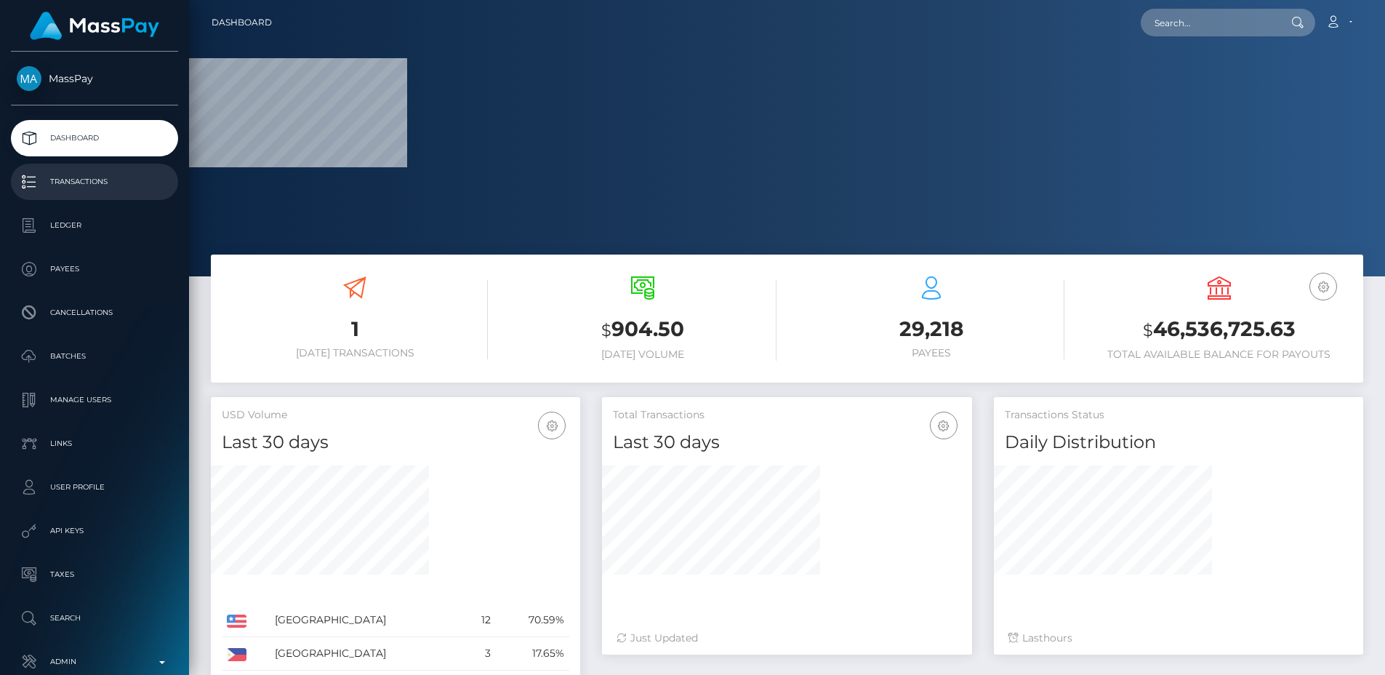
click at [143, 193] on link "Transactions" at bounding box center [94, 182] width 167 height 36
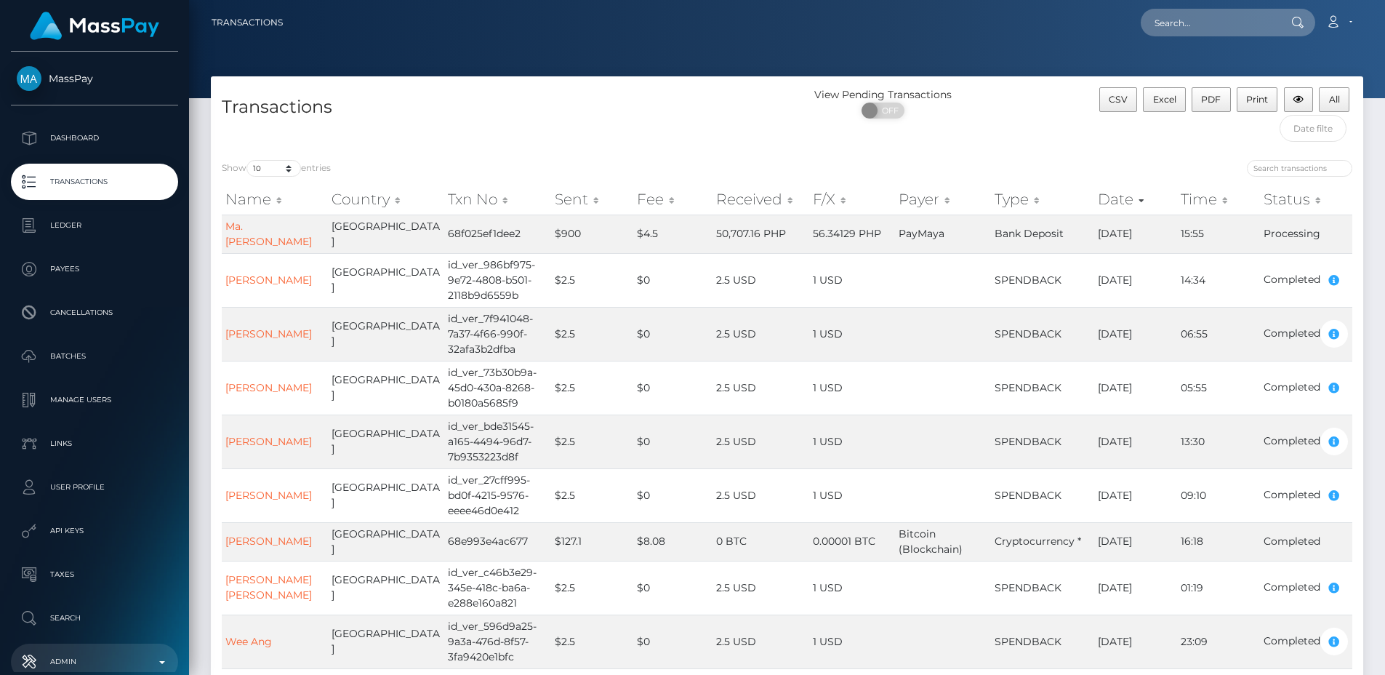
click at [113, 661] on p "Admin" at bounding box center [95, 662] width 156 height 22
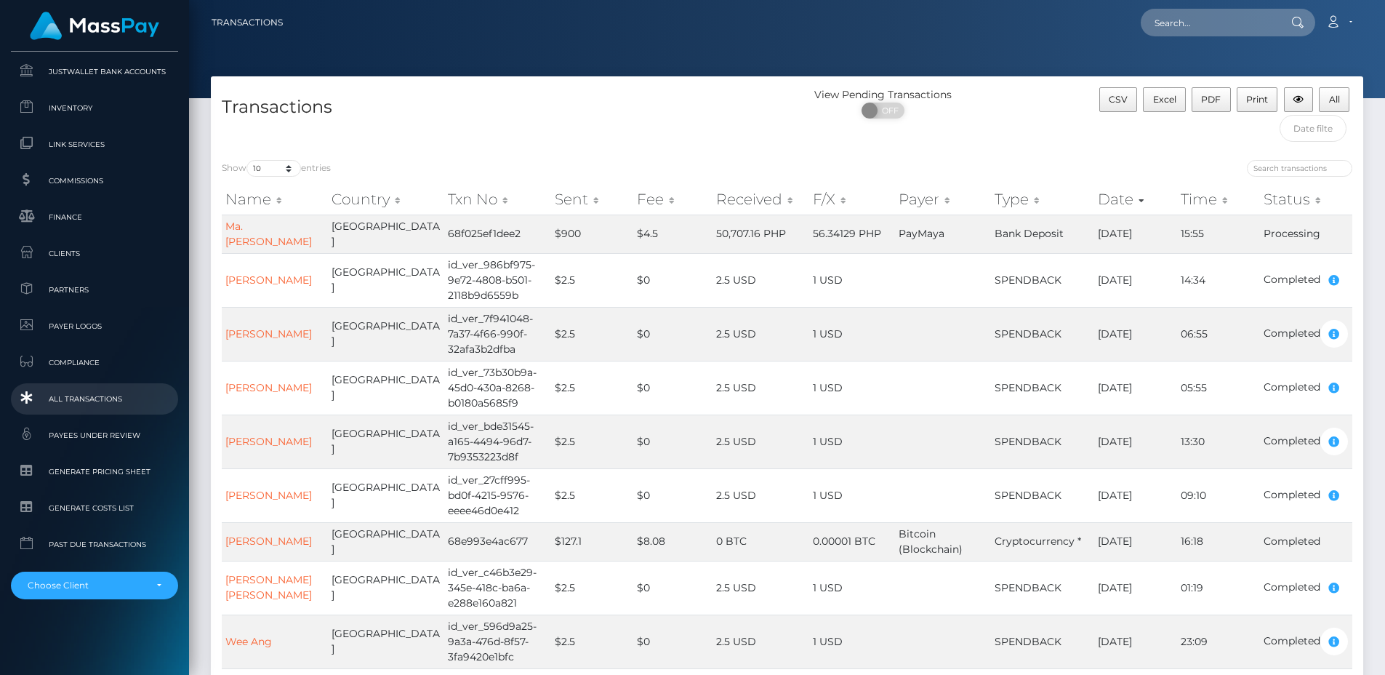
click at [111, 404] on span "All Transactions" at bounding box center [95, 398] width 156 height 17
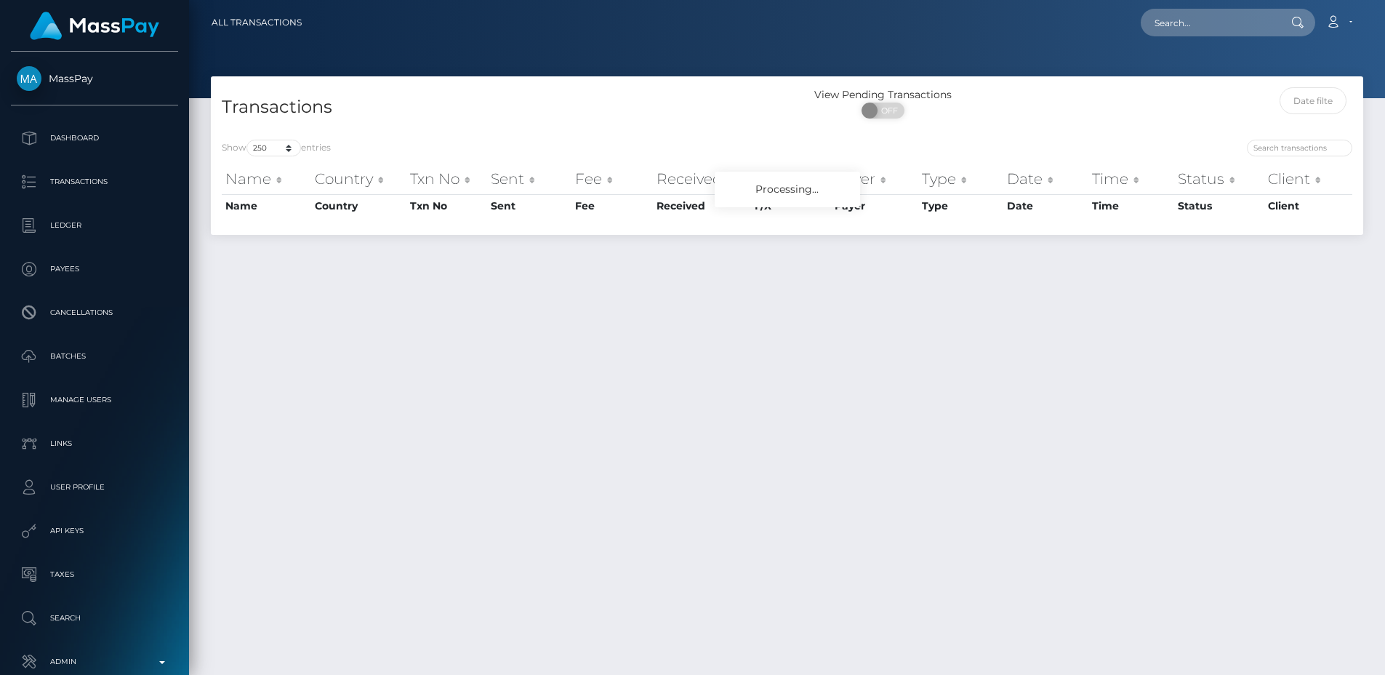
select select "250"
click at [659, 81] on div "Transactions View Pending Transactions ON OFF" at bounding box center [787, 102] width 1152 height 52
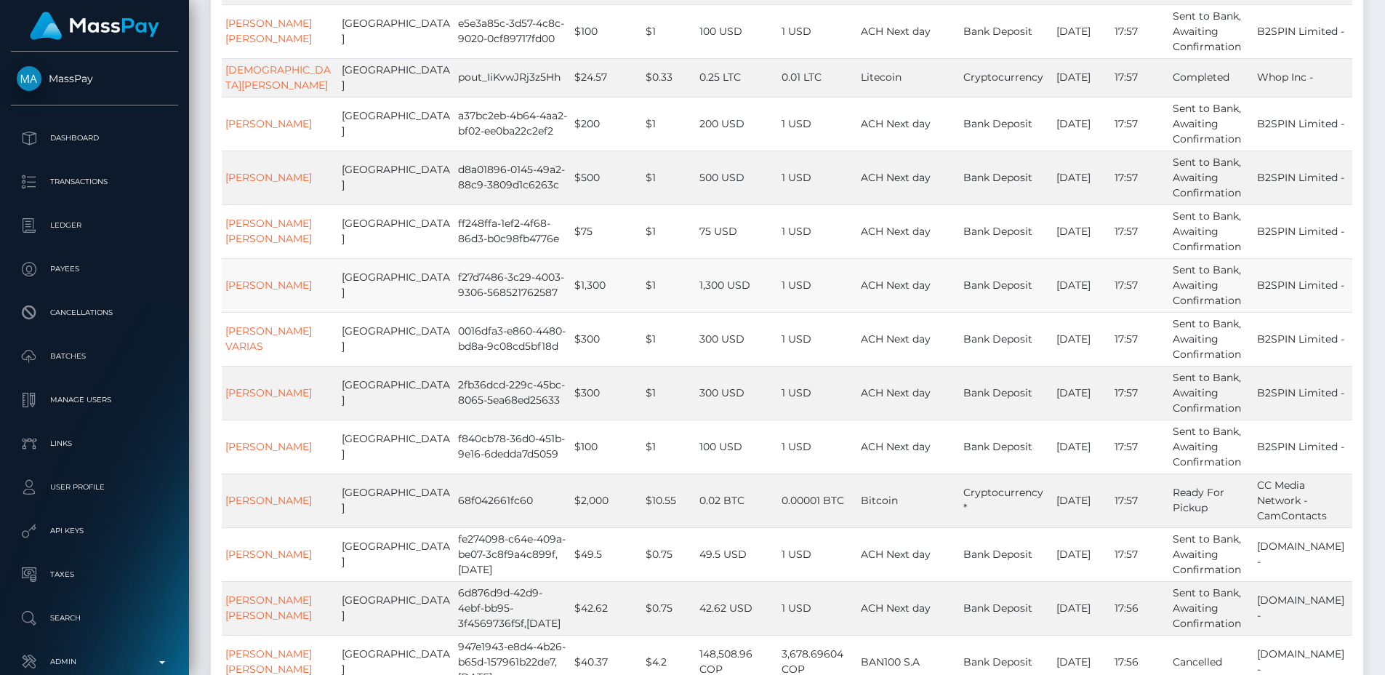
scroll to position [9853, 0]
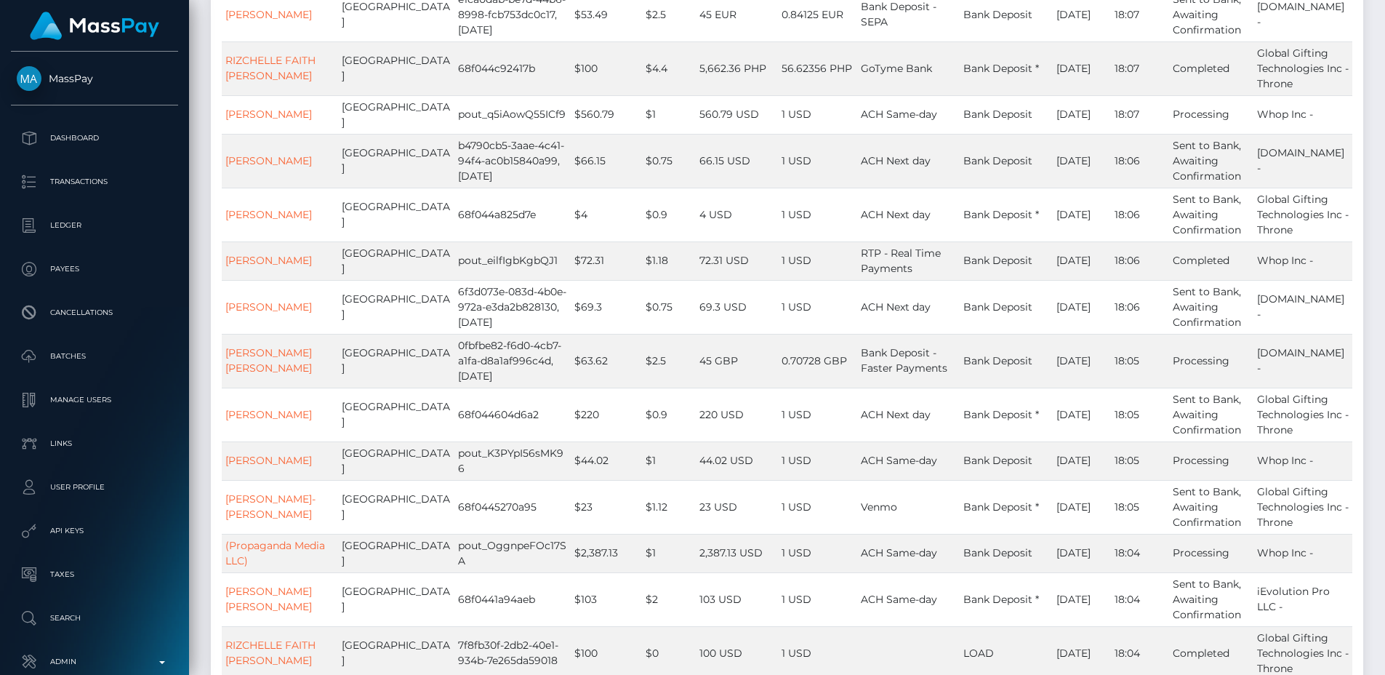
scroll to position [3774, 0]
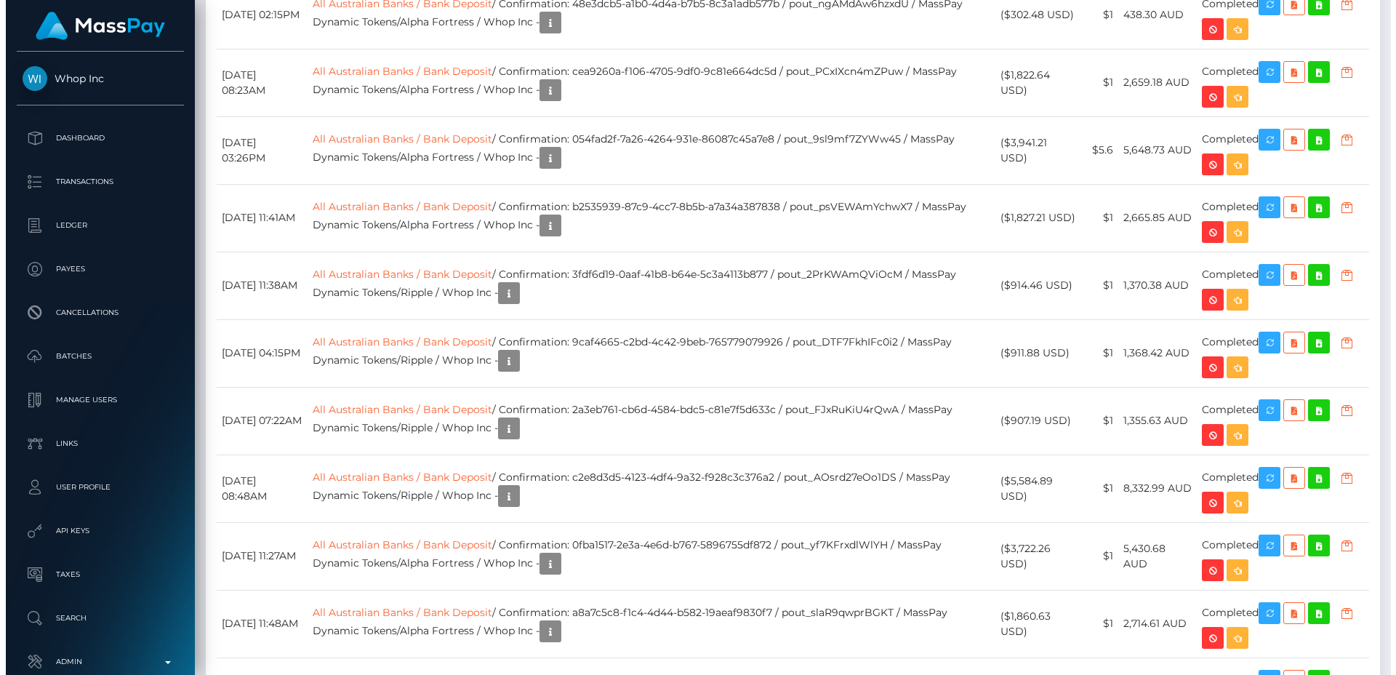
scroll to position [174, 370]
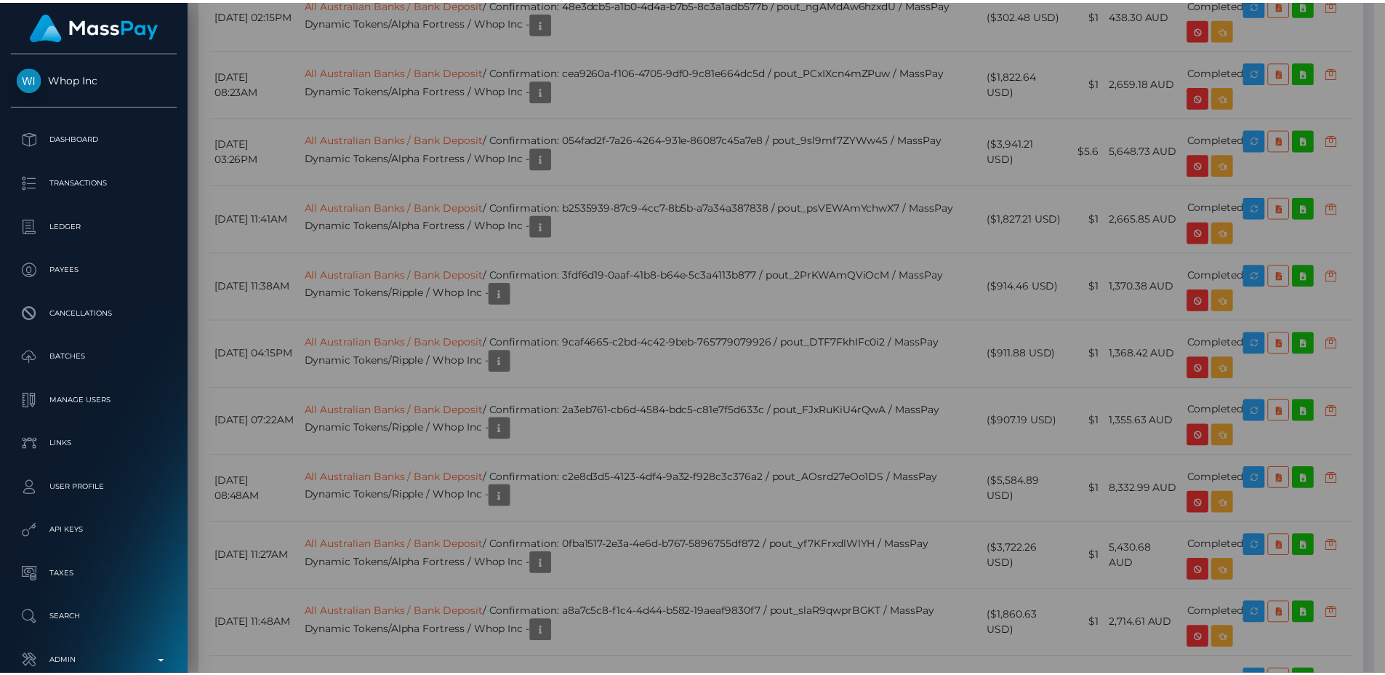
scroll to position [726894, 726700]
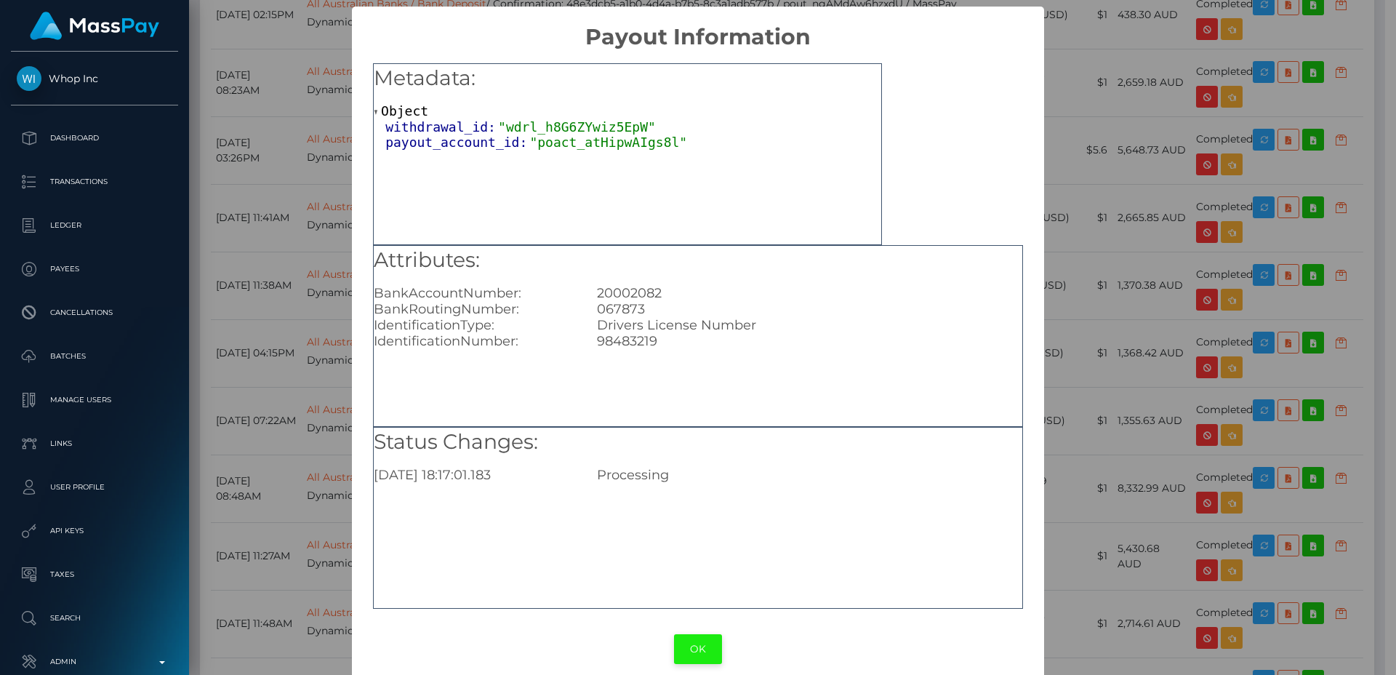
click at [687, 642] on button "OK" at bounding box center [698, 649] width 48 height 30
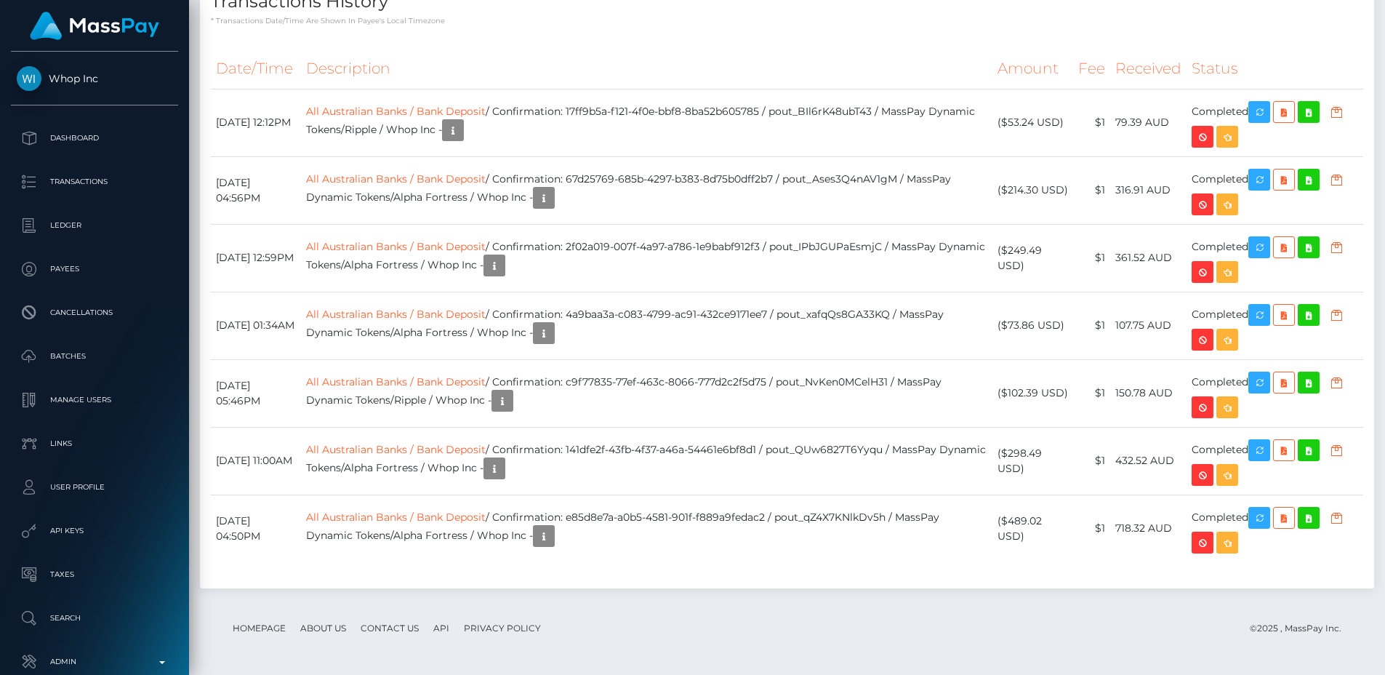
scroll to position [1480, 0]
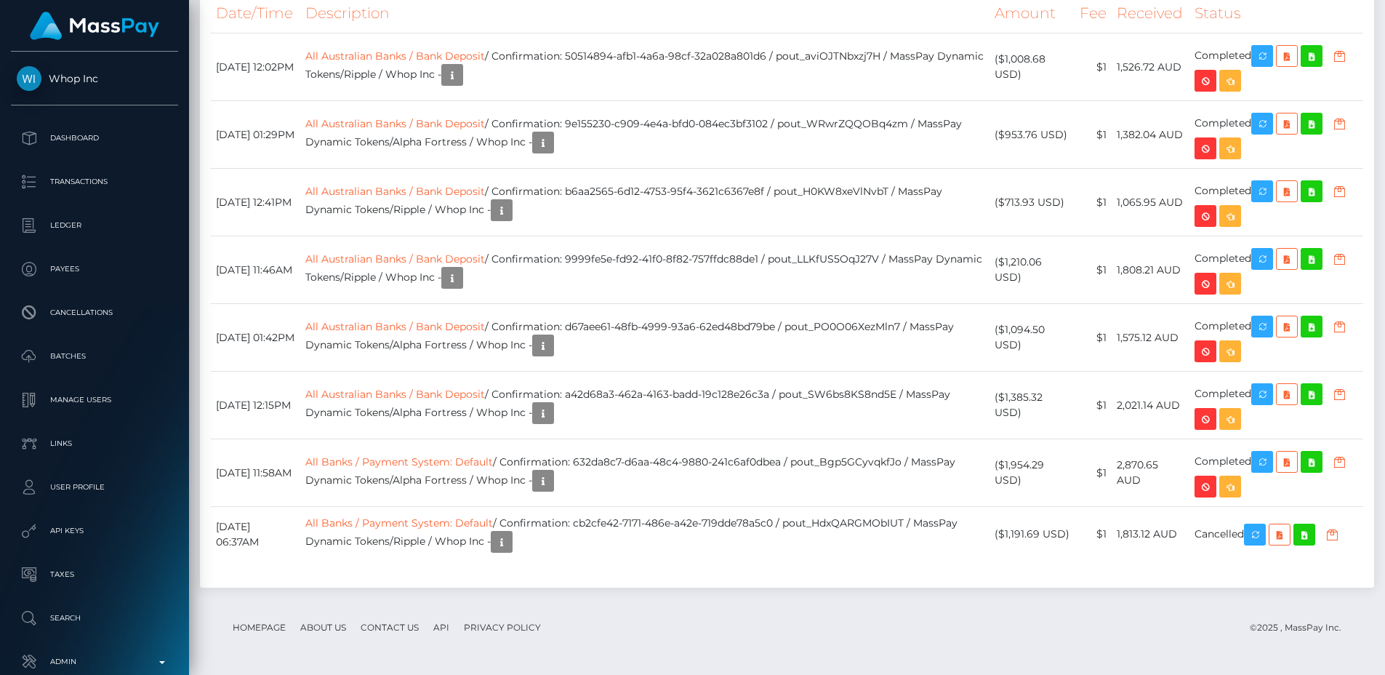
scroll to position [3073, 0]
